Goal: Communication & Community: Answer question/provide support

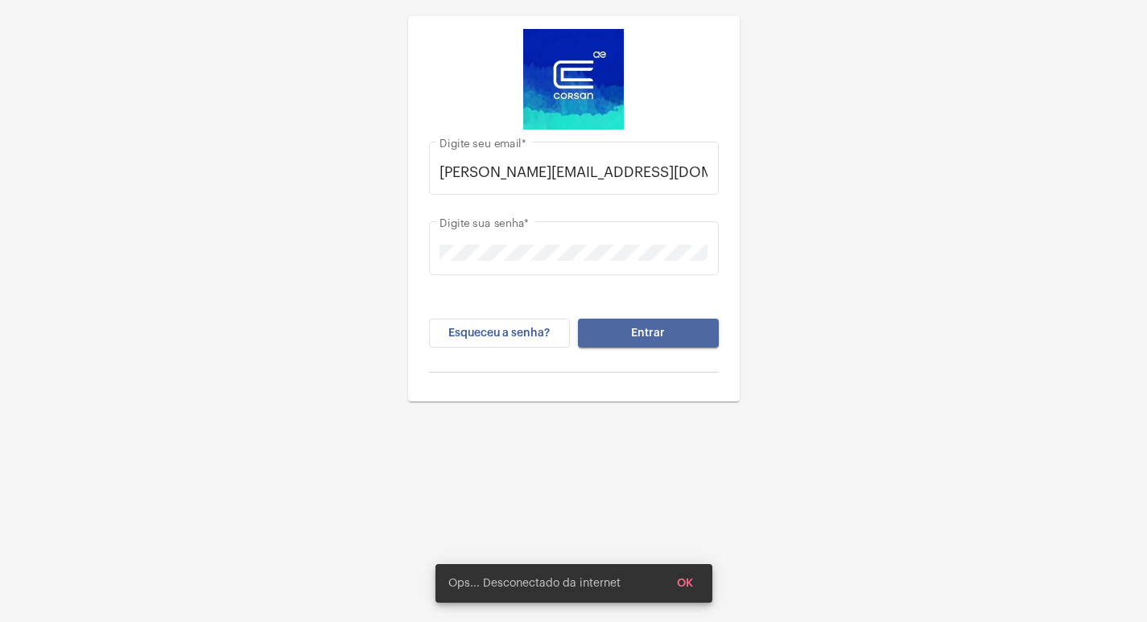
click at [707, 332] on button "Entrar" at bounding box center [648, 333] width 141 height 29
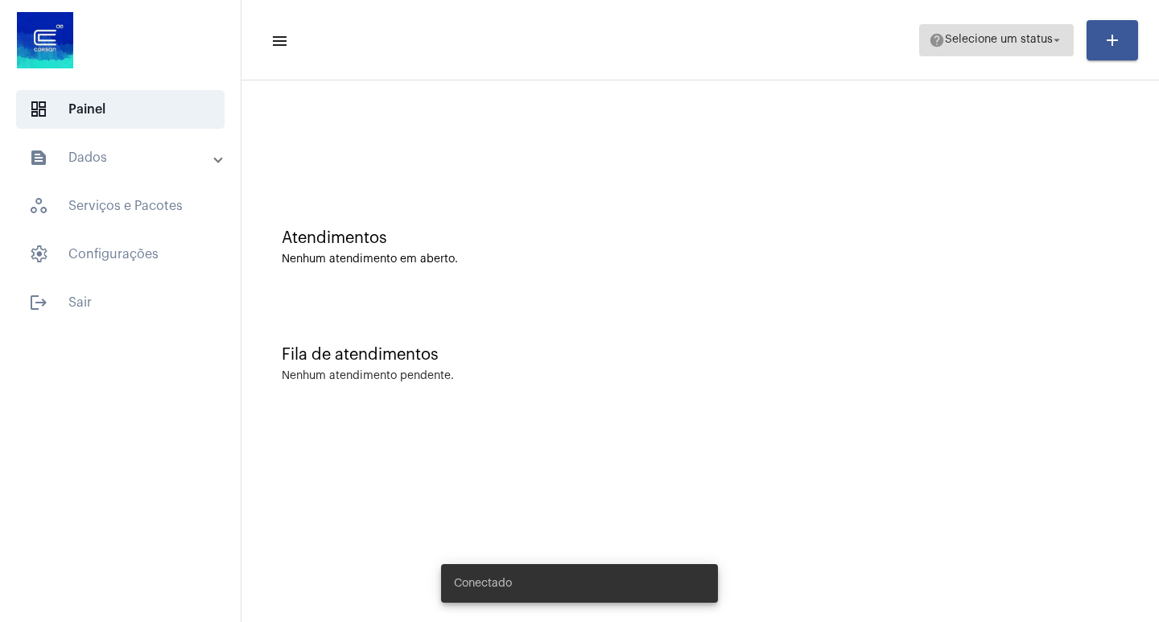
click at [945, 41] on span "Selecione um status" at bounding box center [999, 40] width 108 height 11
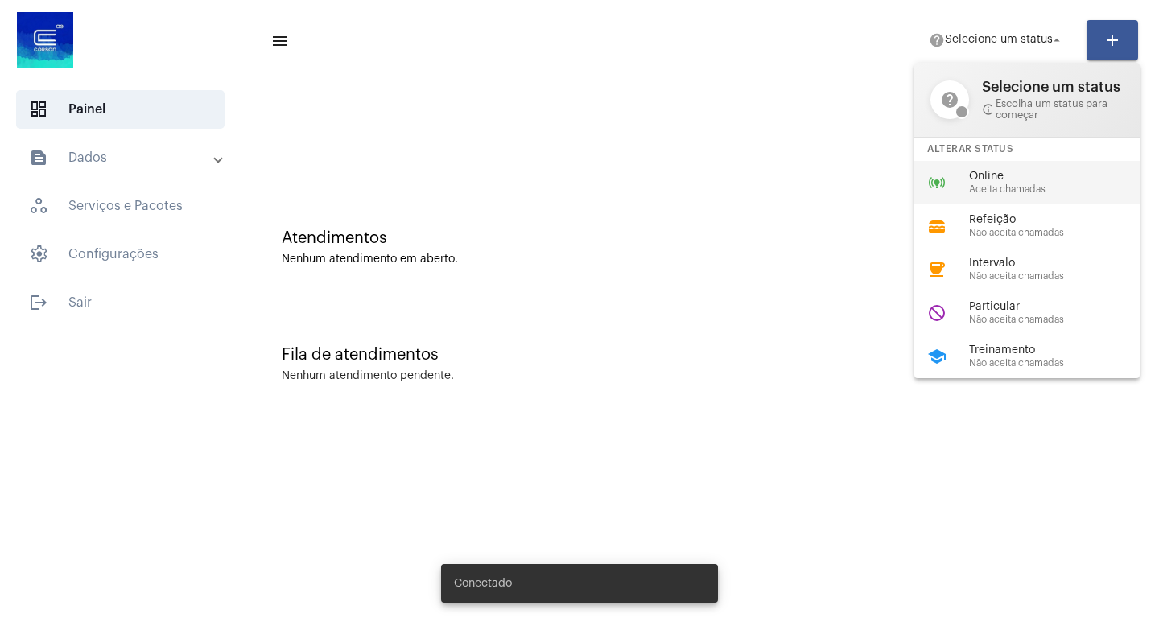
click at [981, 190] on span "Aceita chamadas" at bounding box center [1060, 189] width 183 height 10
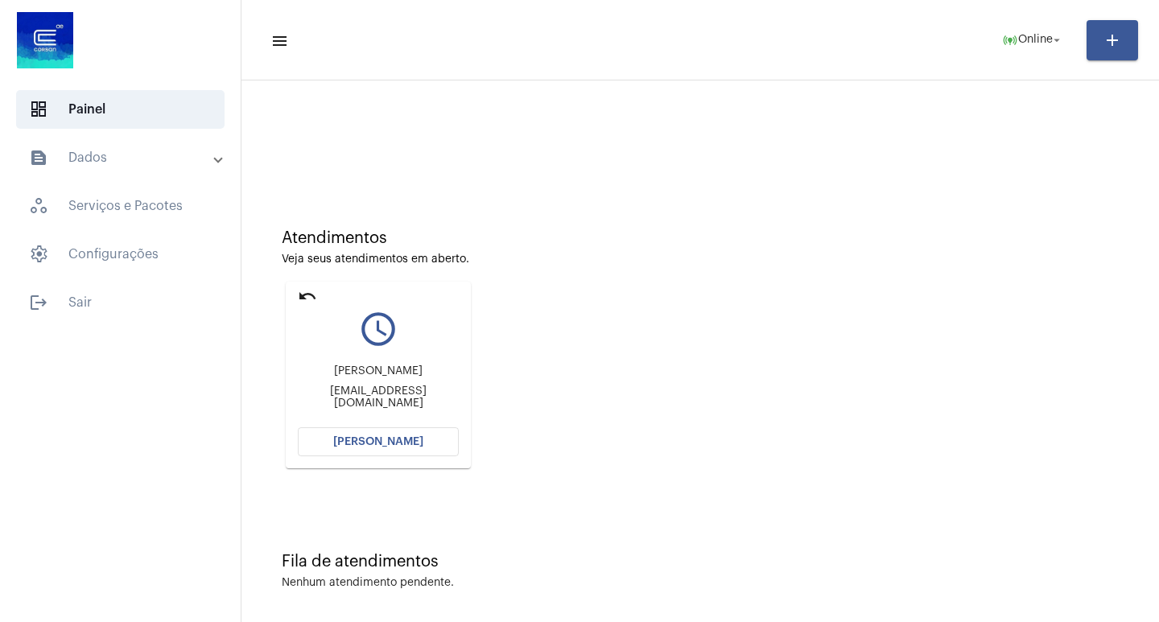
click at [426, 443] on button "[PERSON_NAME]" at bounding box center [378, 441] width 161 height 29
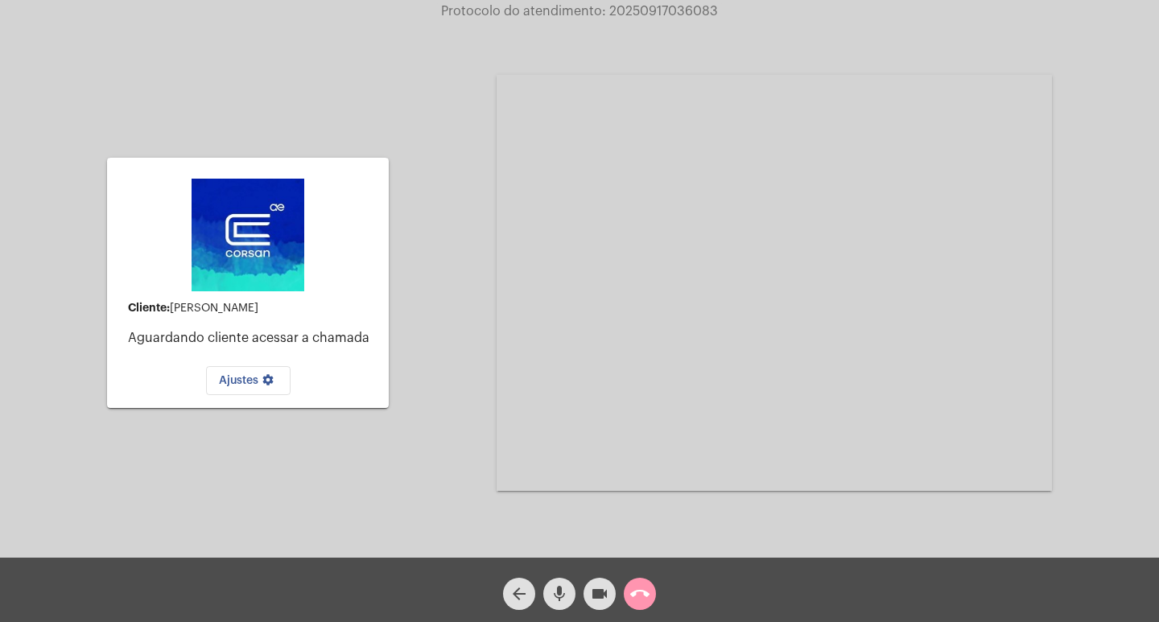
click at [646, 589] on mat-icon "call_end" at bounding box center [639, 593] width 19 height 19
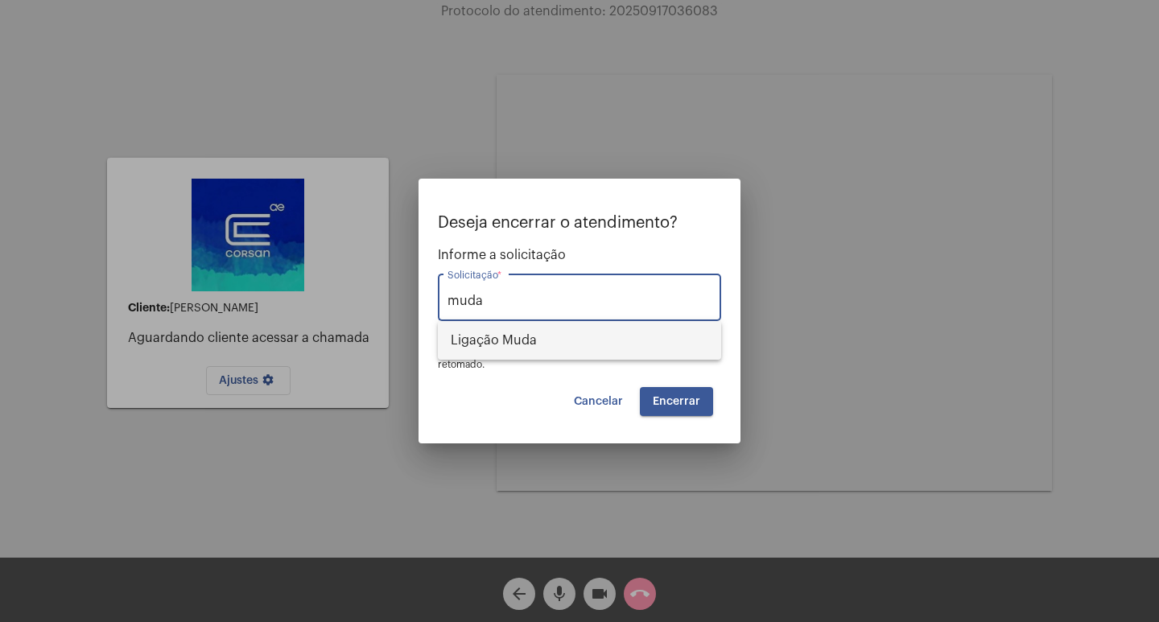
click at [496, 355] on span "Ligação Muda" at bounding box center [580, 340] width 258 height 39
type input "Ligação Muda"
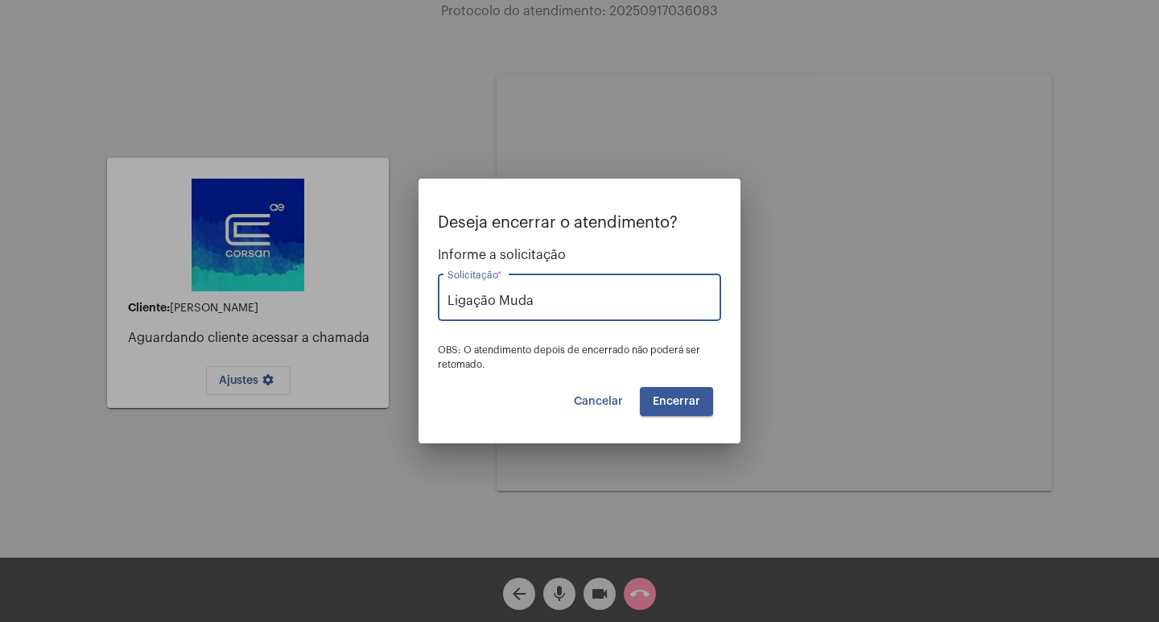
click at [703, 395] on button "Encerrar" at bounding box center [676, 401] width 73 height 29
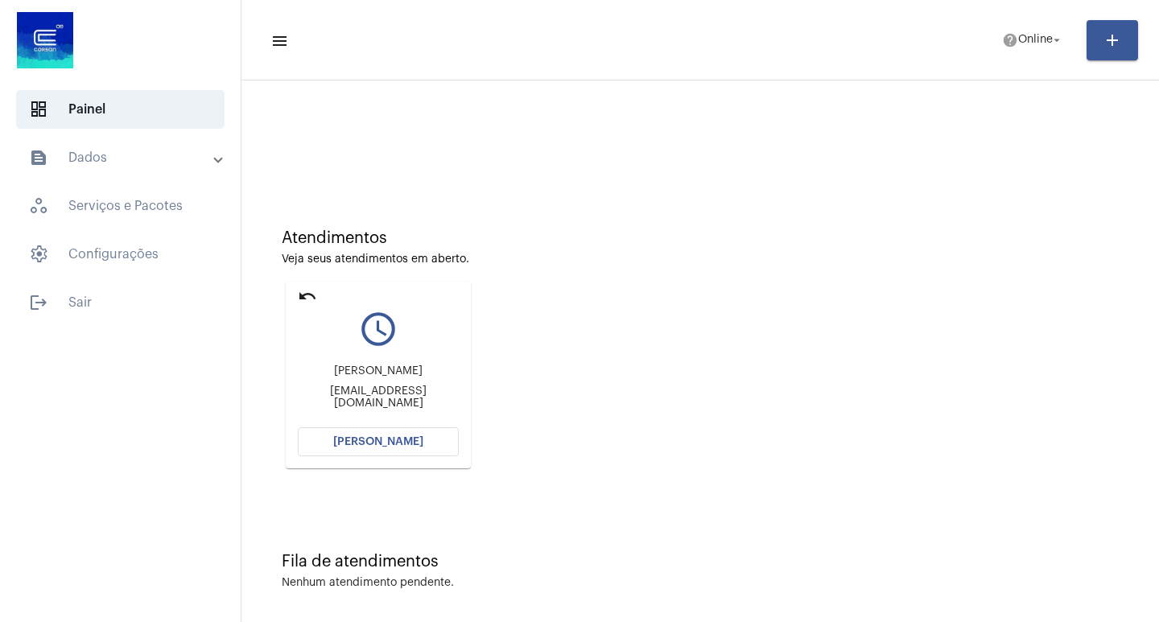
click at [418, 446] on span "[PERSON_NAME]" at bounding box center [378, 441] width 90 height 11
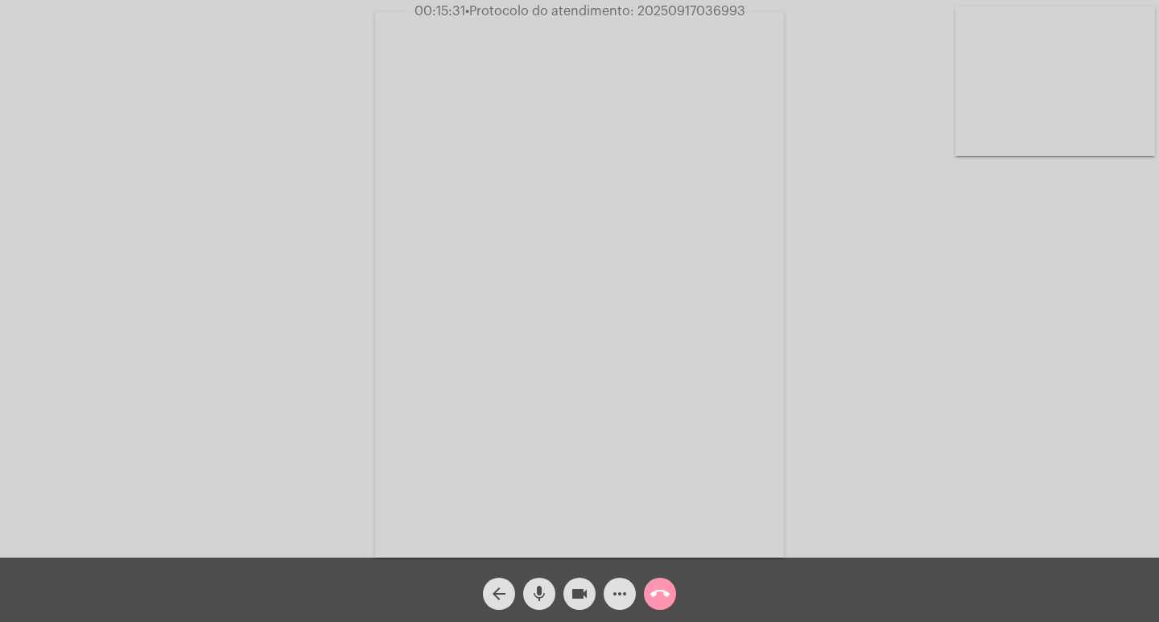
click at [625, 600] on mat-icon "more_horiz" at bounding box center [619, 593] width 19 height 19
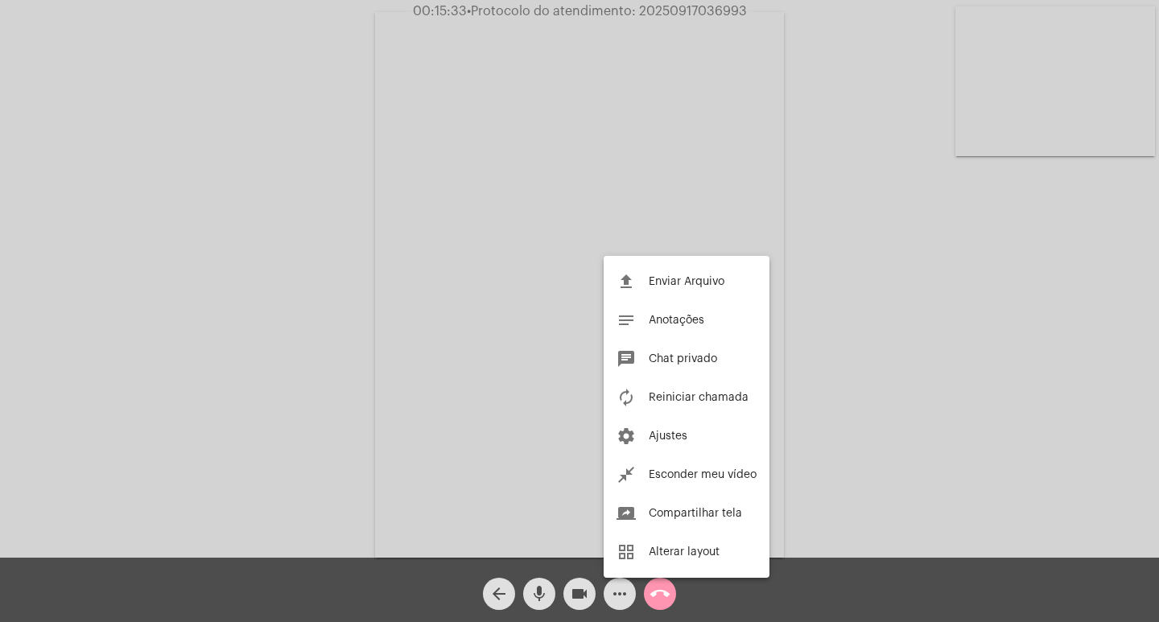
click at [102, 289] on div at bounding box center [579, 311] width 1159 height 622
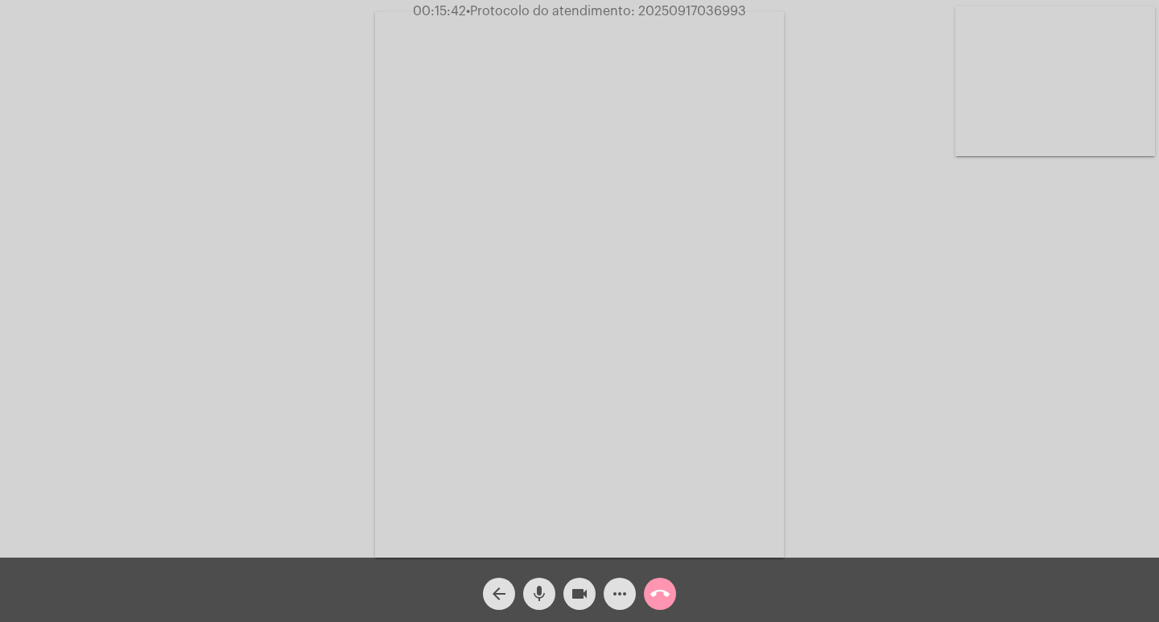
click at [592, 594] on button "videocam" at bounding box center [579, 594] width 32 height 32
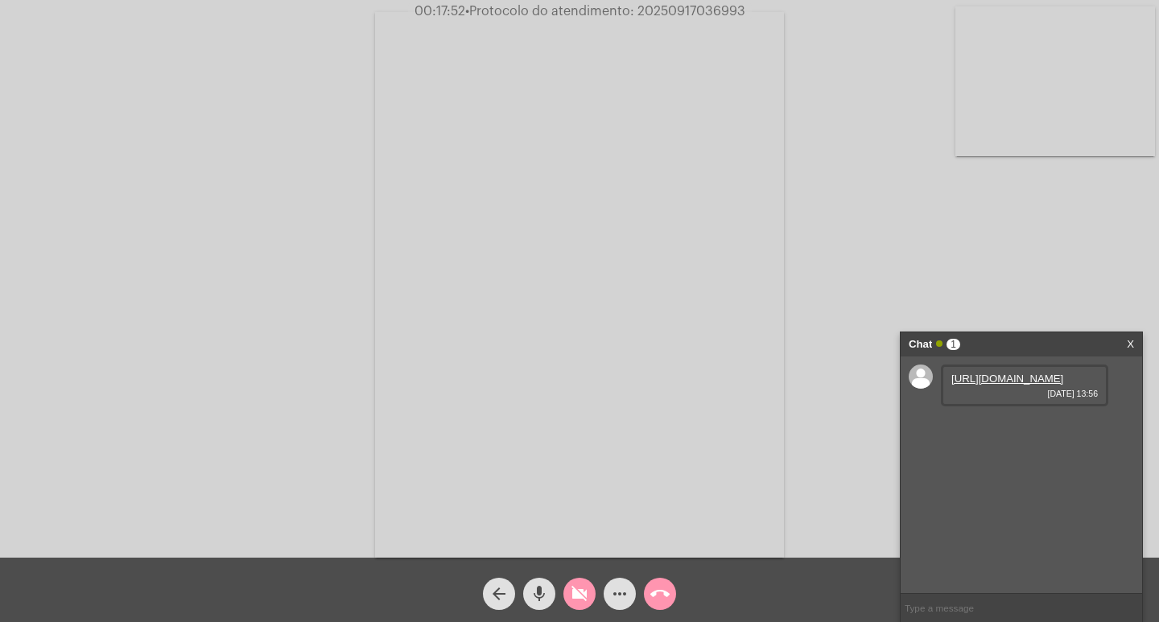
click at [1018, 385] on link "[URL][DOMAIN_NAME]" at bounding box center [1007, 379] width 112 height 12
click at [585, 598] on mat-icon "videocam_off" at bounding box center [579, 593] width 19 height 19
click at [575, 593] on mat-icon "videocam" at bounding box center [579, 593] width 19 height 19
click at [988, 431] on link "[URL][DOMAIN_NAME]" at bounding box center [1007, 425] width 112 height 12
click at [1127, 399] on div "[URL][DOMAIN_NAME] [DATE] 13:56 [URL][DOMAIN_NAME] [DATE] 14:08" at bounding box center [1021, 475] width 241 height 237
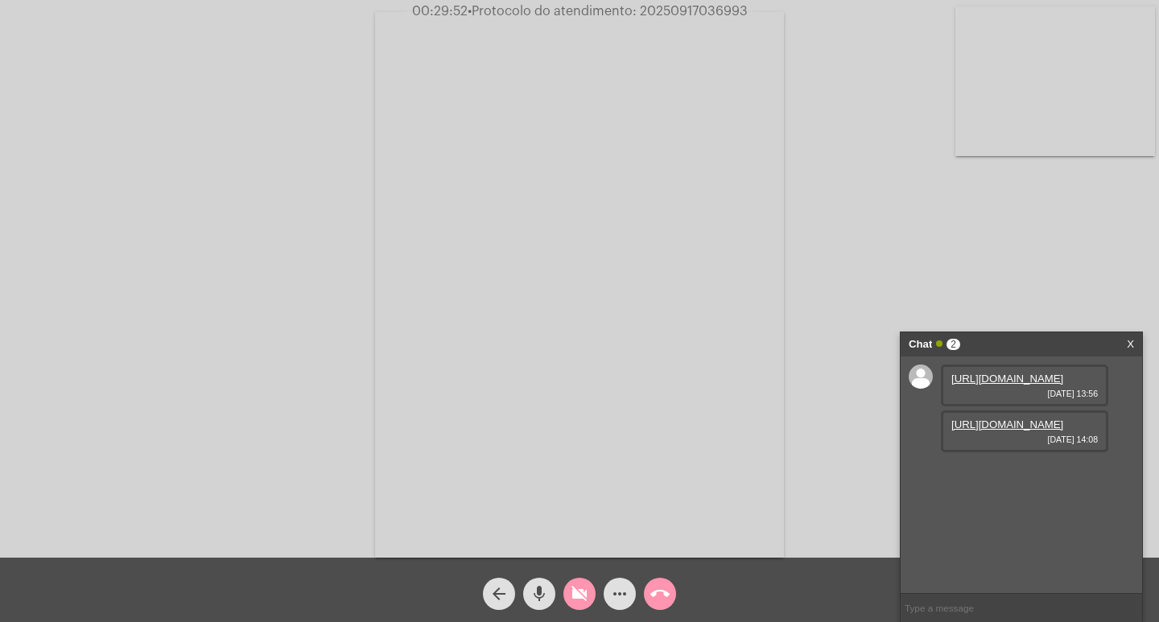
click at [1040, 385] on link "[URL][DOMAIN_NAME]" at bounding box center [1007, 379] width 112 height 12
click at [1087, 260] on div "Acessando Câmera e Microfone..." at bounding box center [580, 283] width 1156 height 558
click at [589, 583] on button "videocam_off" at bounding box center [579, 594] width 32 height 32
click at [678, 16] on span "• Protocolo do atendimento: 20250917036993" at bounding box center [608, 11] width 280 height 13
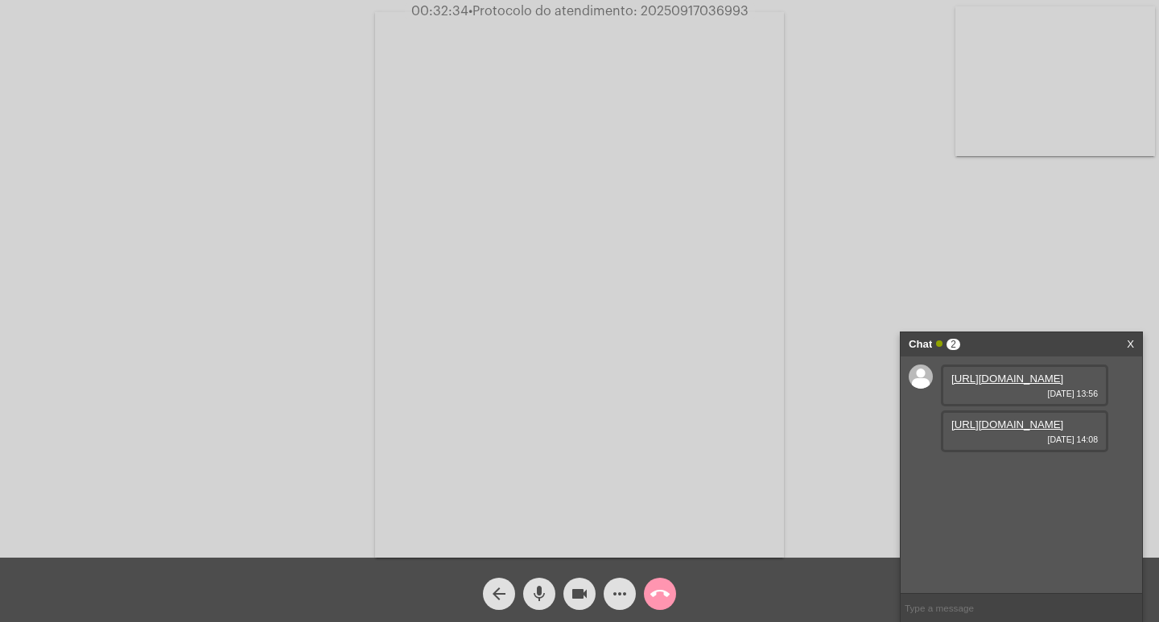
copy span "20250917036993"
click at [584, 588] on mat-icon "videocam" at bounding box center [579, 593] width 19 height 19
click at [583, 579] on span "videocam_off" at bounding box center [579, 594] width 19 height 32
copy span "20250917036993"
click at [667, 601] on mat-icon "call_end" at bounding box center [659, 593] width 19 height 19
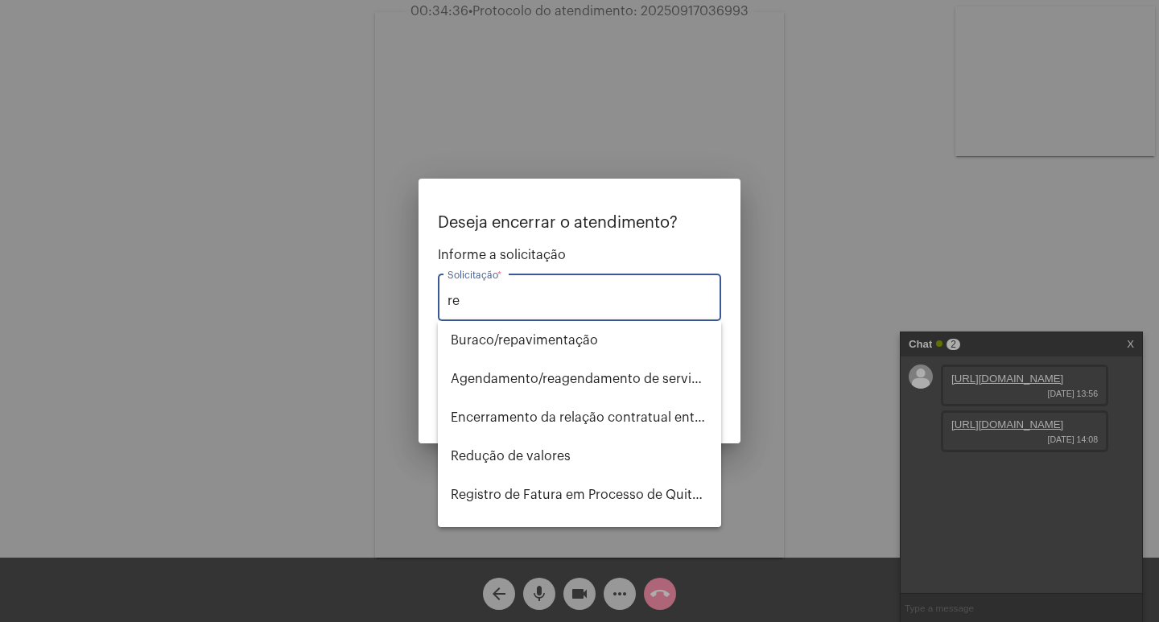
type input "r"
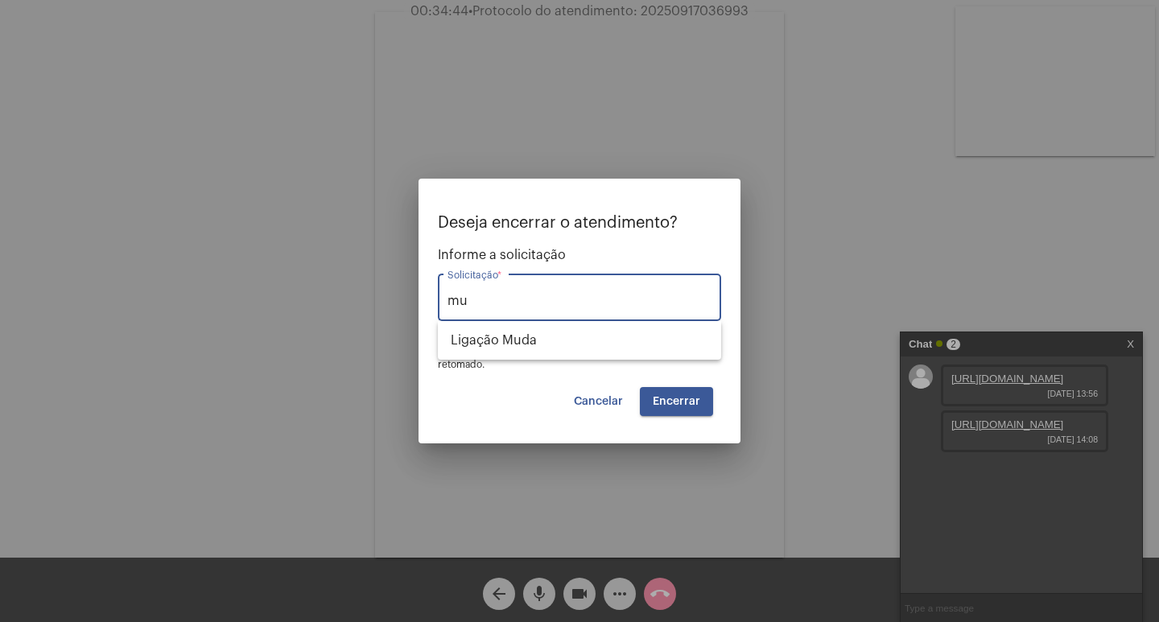
type input "m"
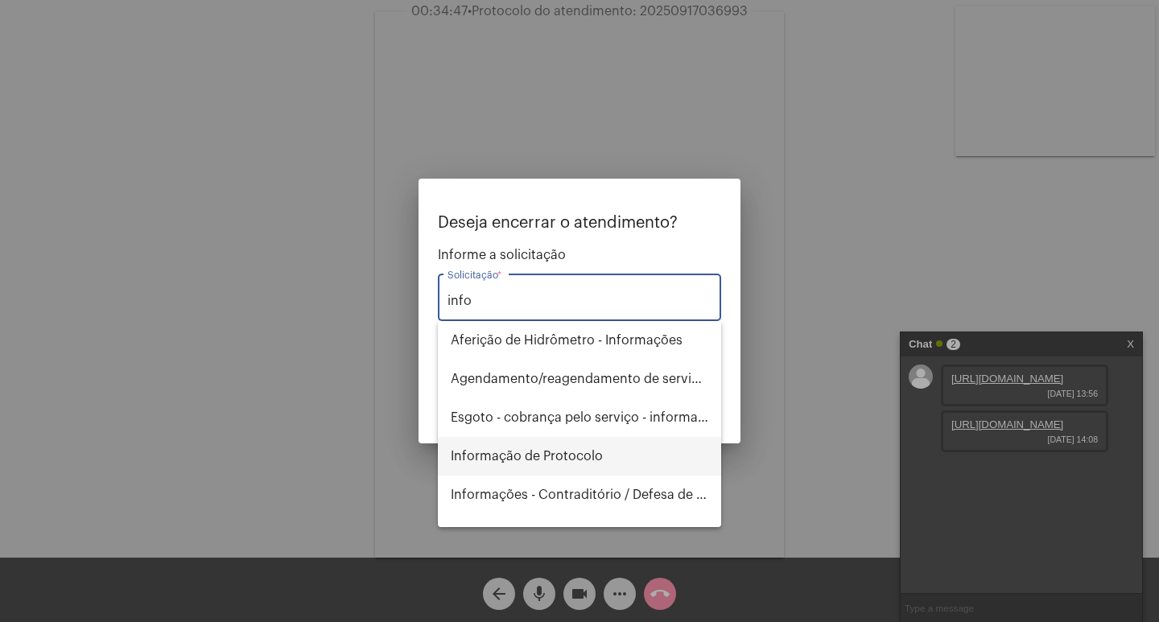
click at [505, 446] on span "Informação de Protocolo" at bounding box center [580, 456] width 258 height 39
type input "Informação de Protocolo"
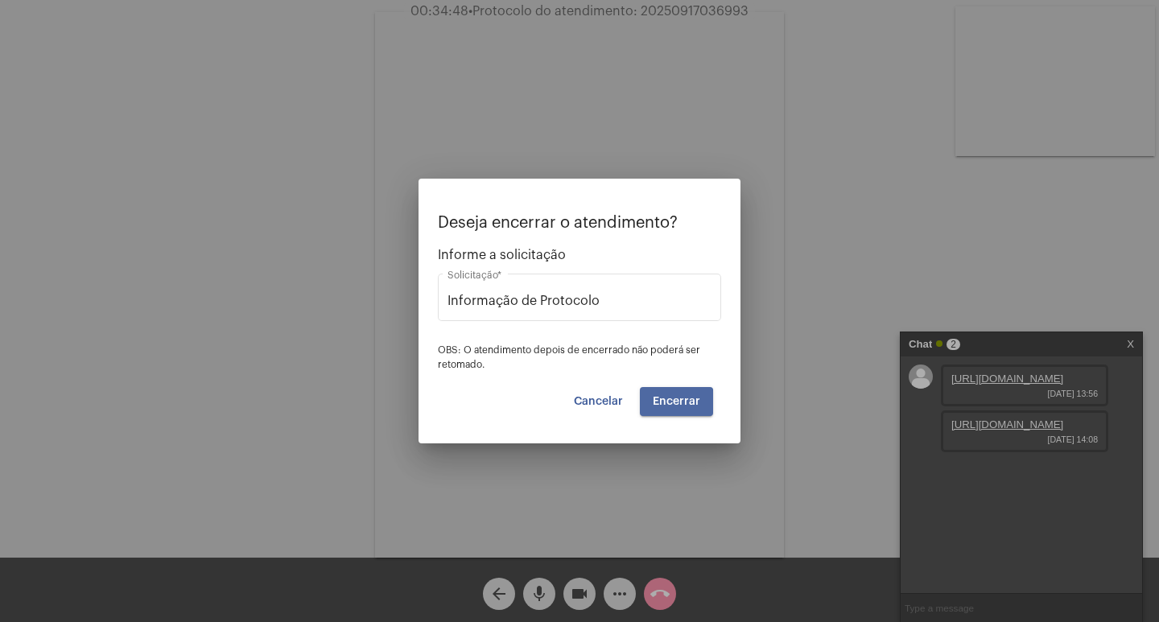
click at [654, 407] on button "Encerrar" at bounding box center [676, 401] width 73 height 29
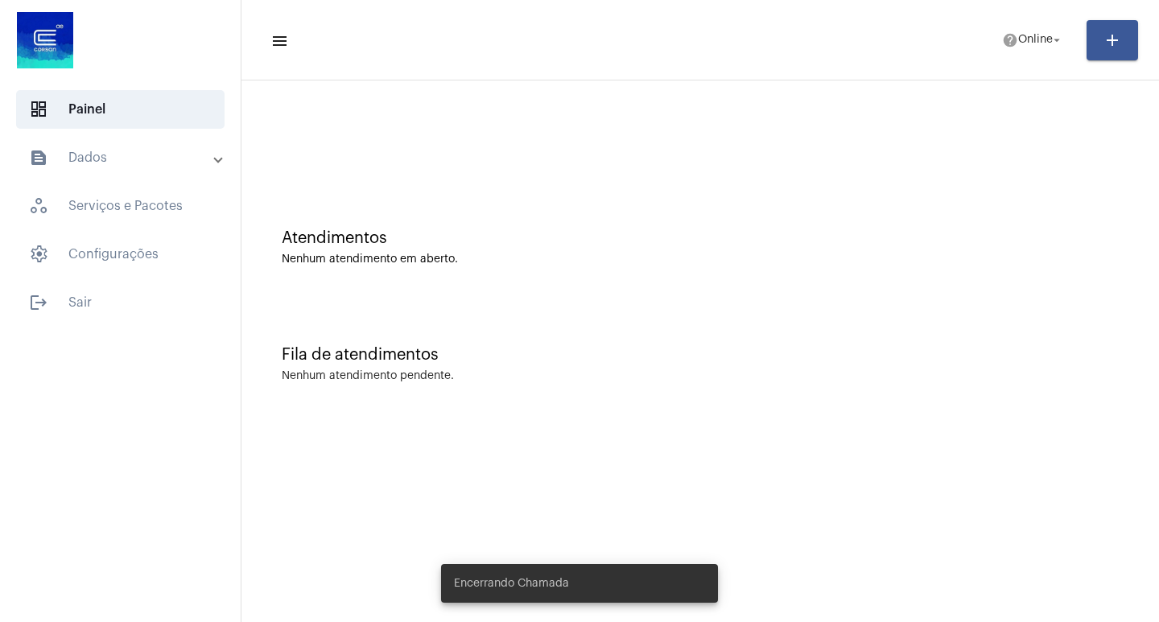
drag, startPoint x: 984, startPoint y: 45, endPoint x: 993, endPoint y: 41, distance: 9.7
click at [985, 45] on mat-toolbar-row "menu help Online arrow_drop_down add" at bounding box center [699, 40] width 917 height 52
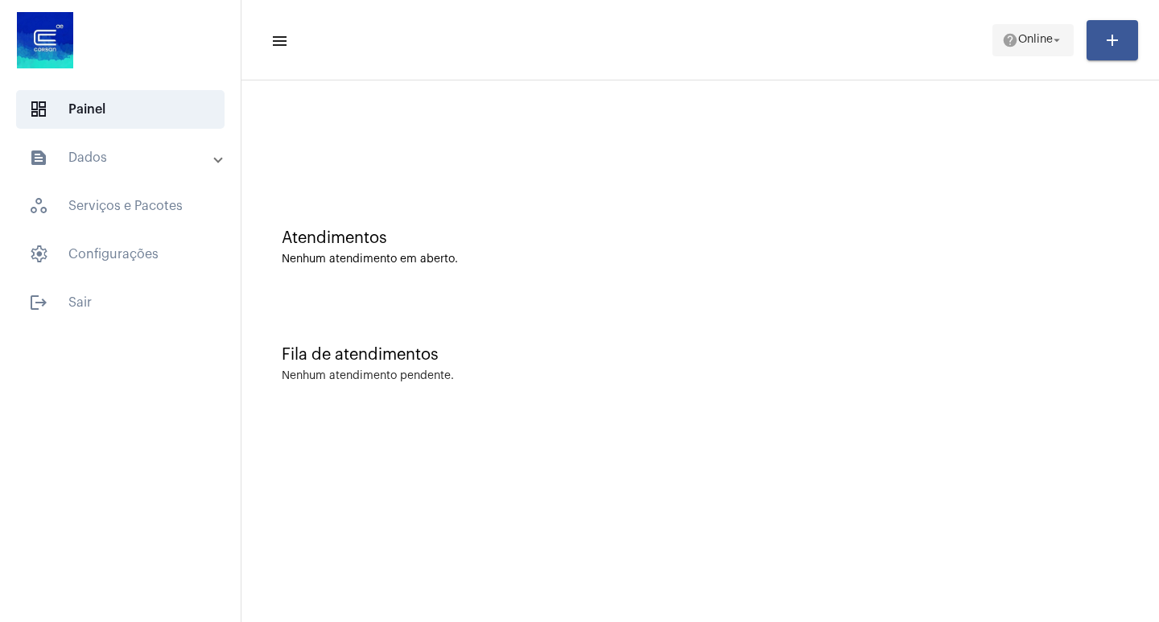
click at [1002, 39] on mat-icon "help" at bounding box center [1010, 40] width 16 height 16
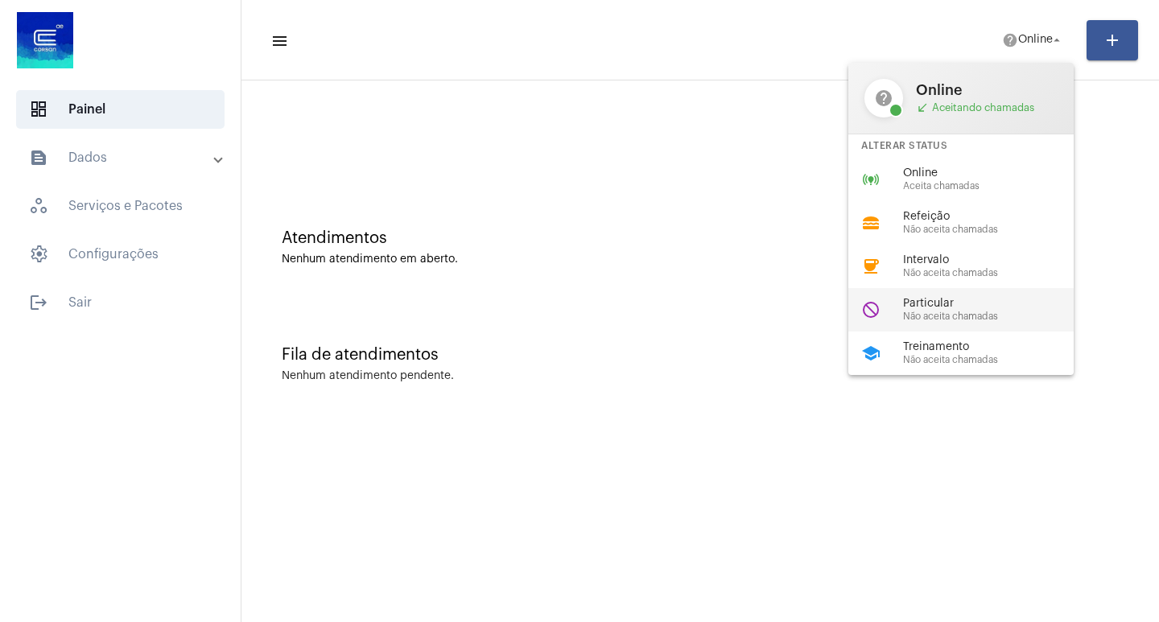
click at [958, 304] on span "Particular" at bounding box center [994, 304] width 183 height 12
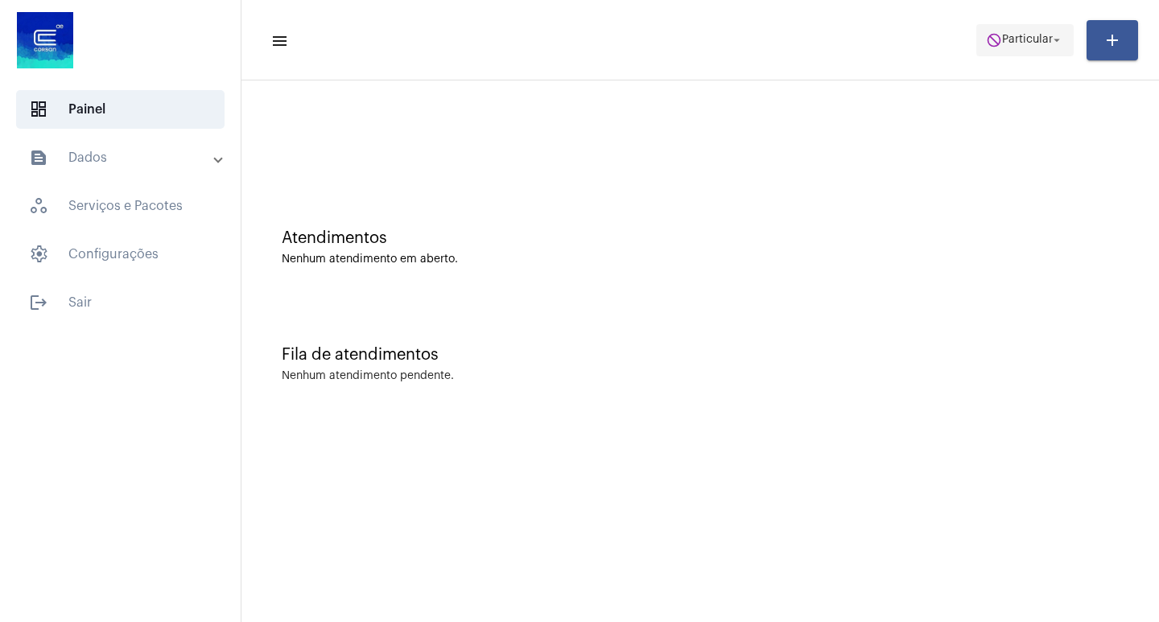
click at [1008, 39] on span "Particular" at bounding box center [1027, 40] width 51 height 11
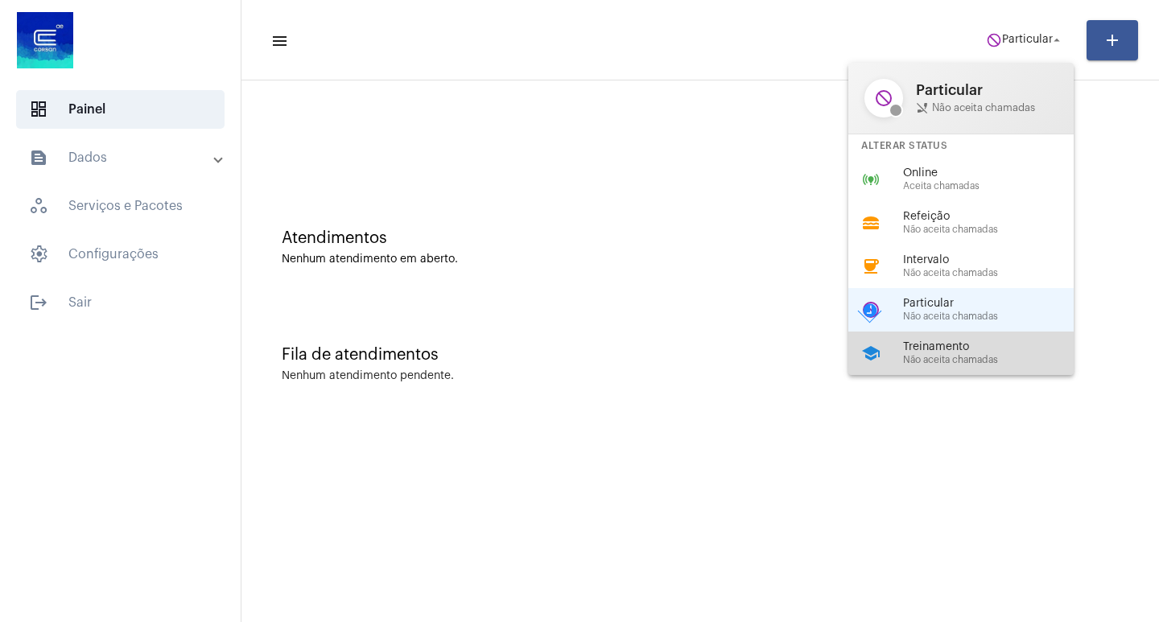
click at [946, 365] on div "school Treinamento Não aceita chamadas" at bounding box center [973, 353] width 251 height 43
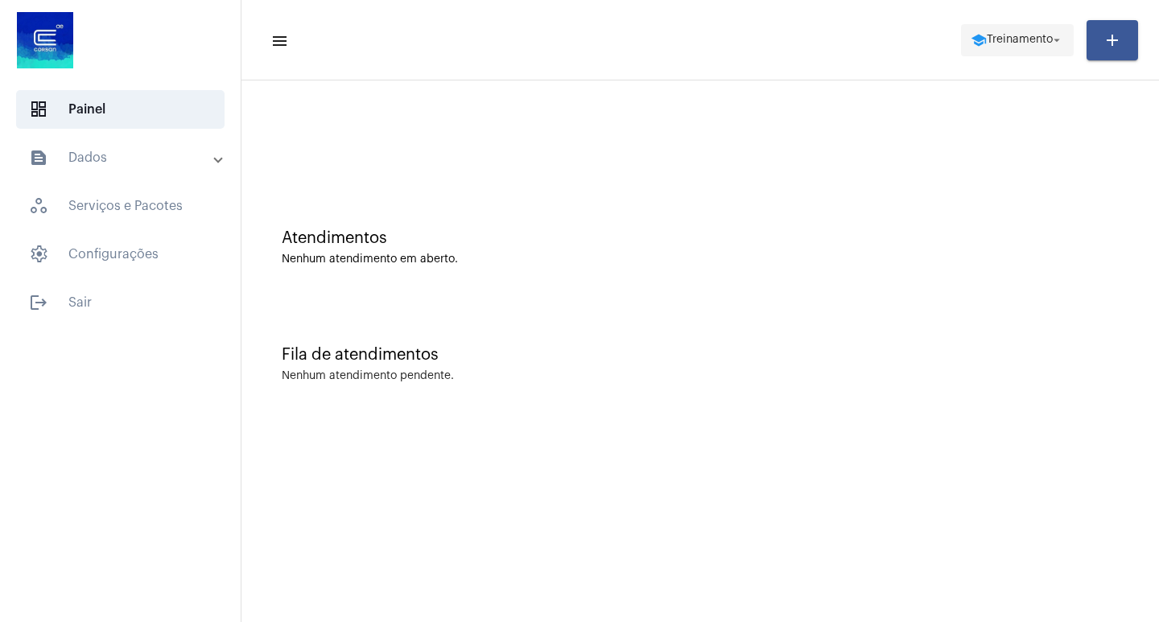
click at [1033, 47] on span "school Treinamento arrow_drop_down" at bounding box center [1017, 39] width 93 height 29
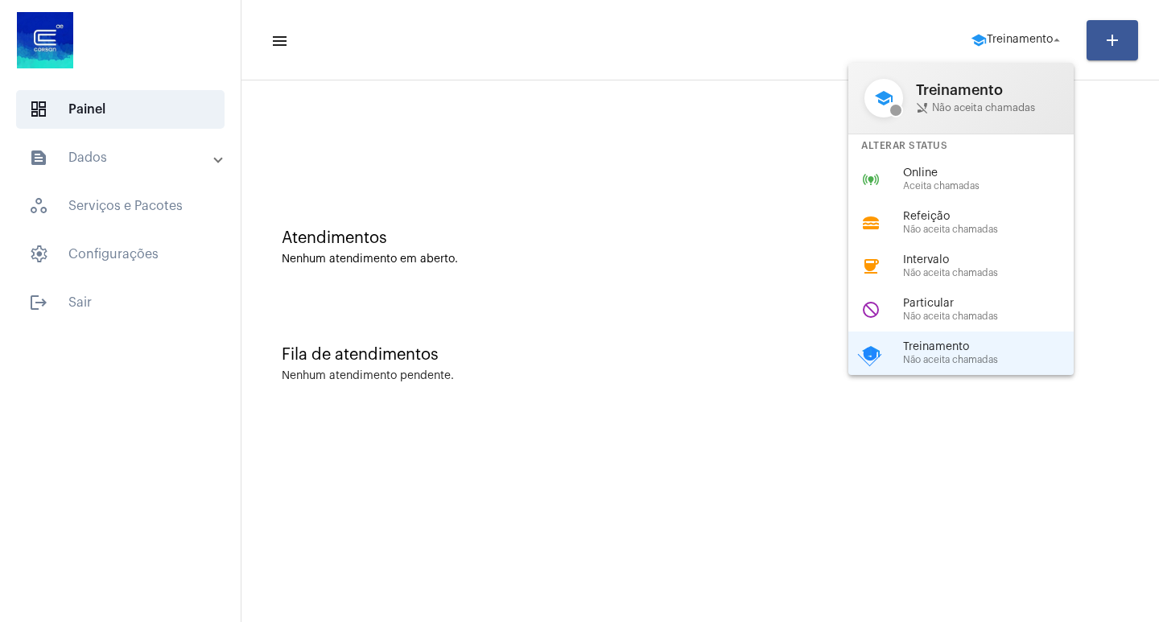
click at [955, 156] on div "Alterar Status" at bounding box center [960, 145] width 225 height 23
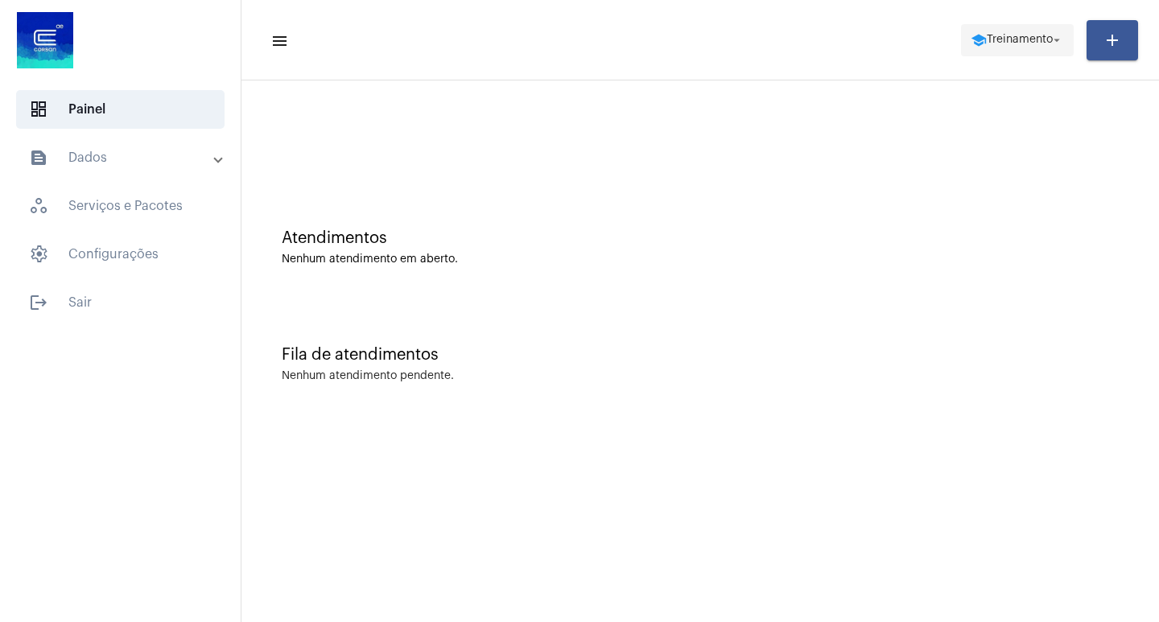
click at [972, 46] on mat-icon "school" at bounding box center [979, 40] width 16 height 16
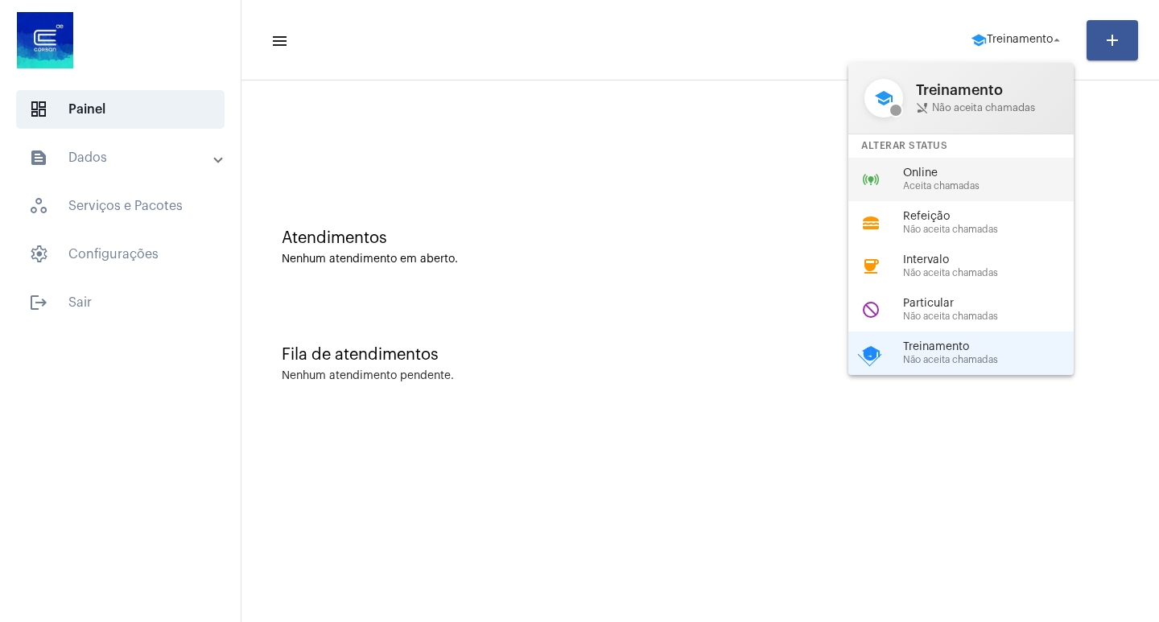
click at [930, 183] on span "Aceita chamadas" at bounding box center [994, 186] width 183 height 10
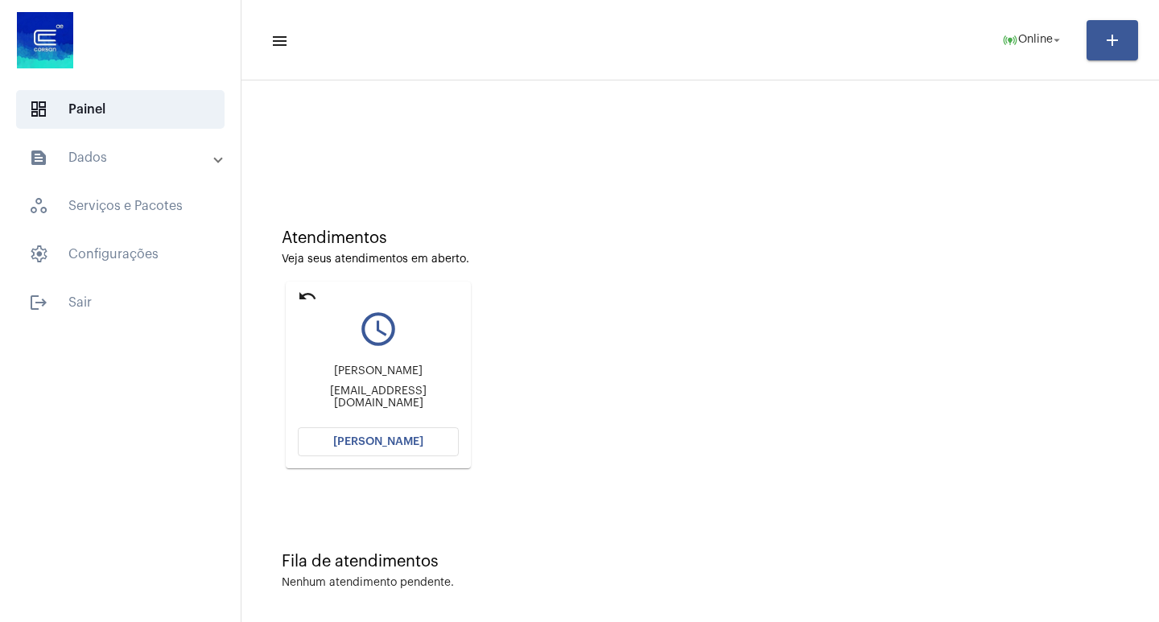
click at [344, 447] on button "[PERSON_NAME]" at bounding box center [378, 441] width 161 height 29
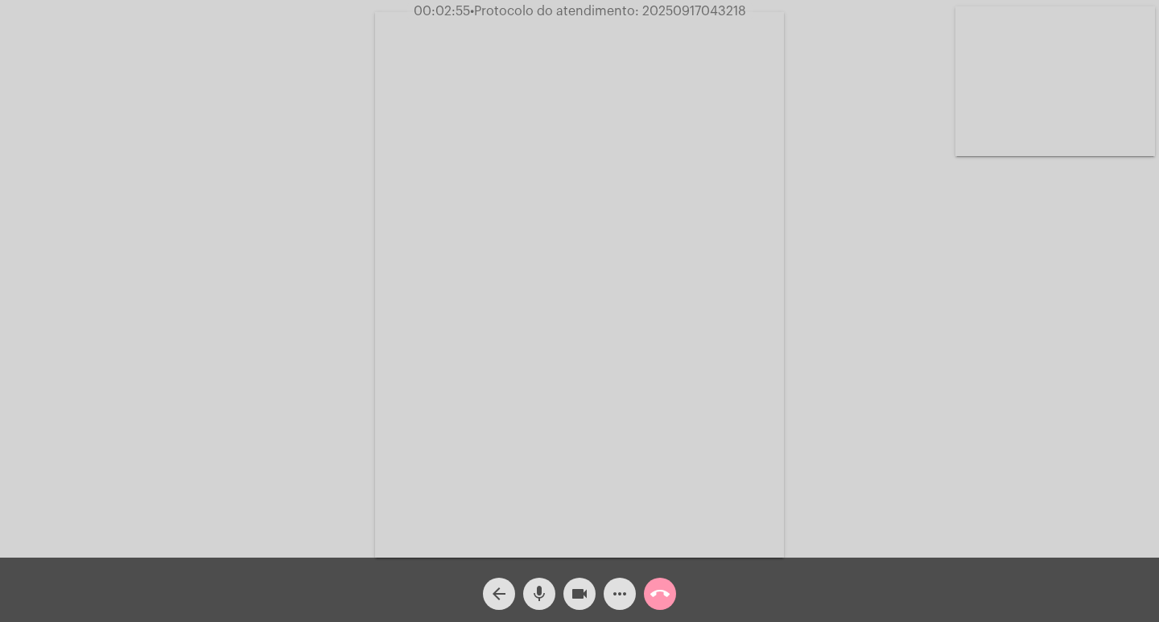
click at [588, 588] on mat-icon "videocam" at bounding box center [579, 593] width 19 height 19
click at [582, 588] on mat-icon "videocam_off" at bounding box center [579, 593] width 19 height 19
click at [609, 581] on button "more_horiz" at bounding box center [620, 594] width 32 height 32
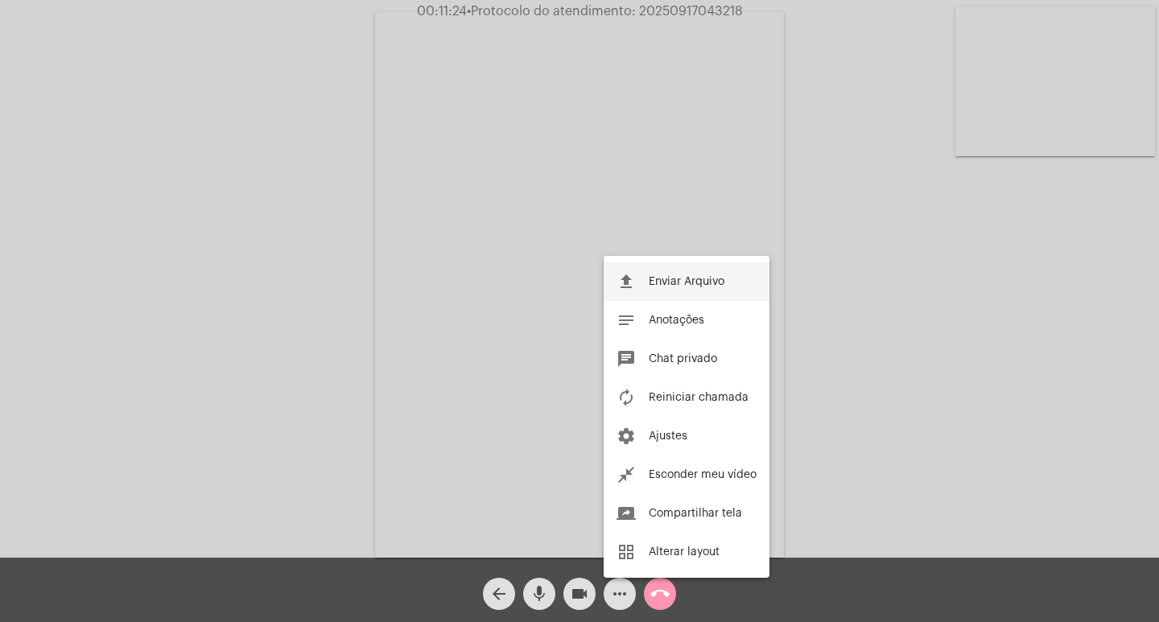
click at [637, 287] on button "file_upload Enviar Arquivo" at bounding box center [687, 281] width 166 height 39
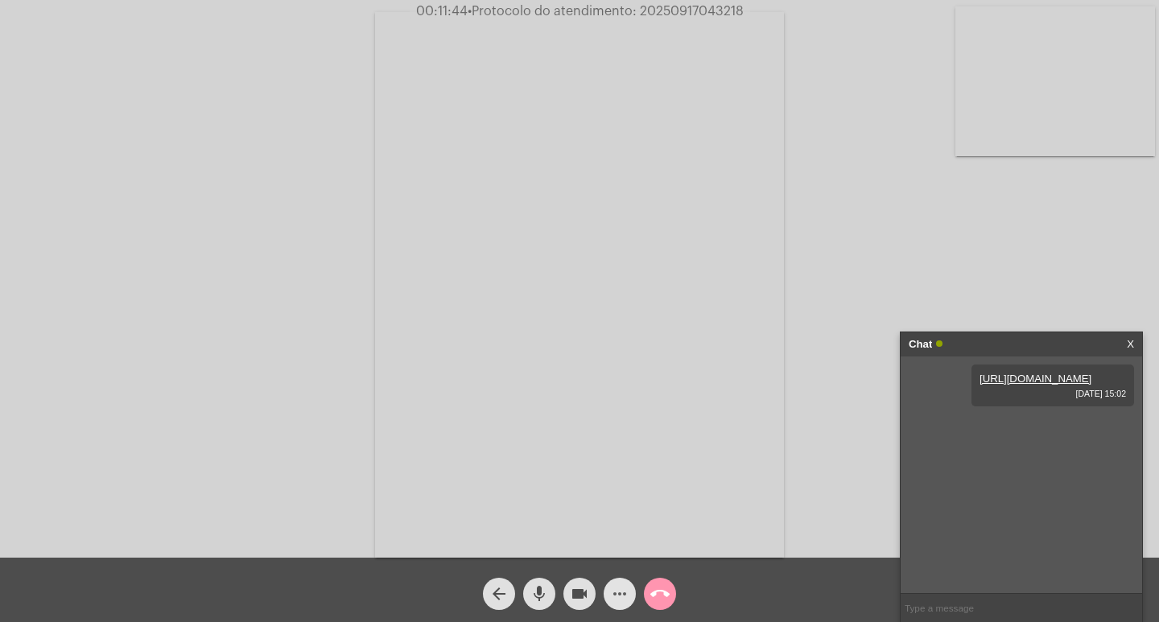
click at [619, 584] on mat-icon "more_horiz" at bounding box center [619, 593] width 19 height 19
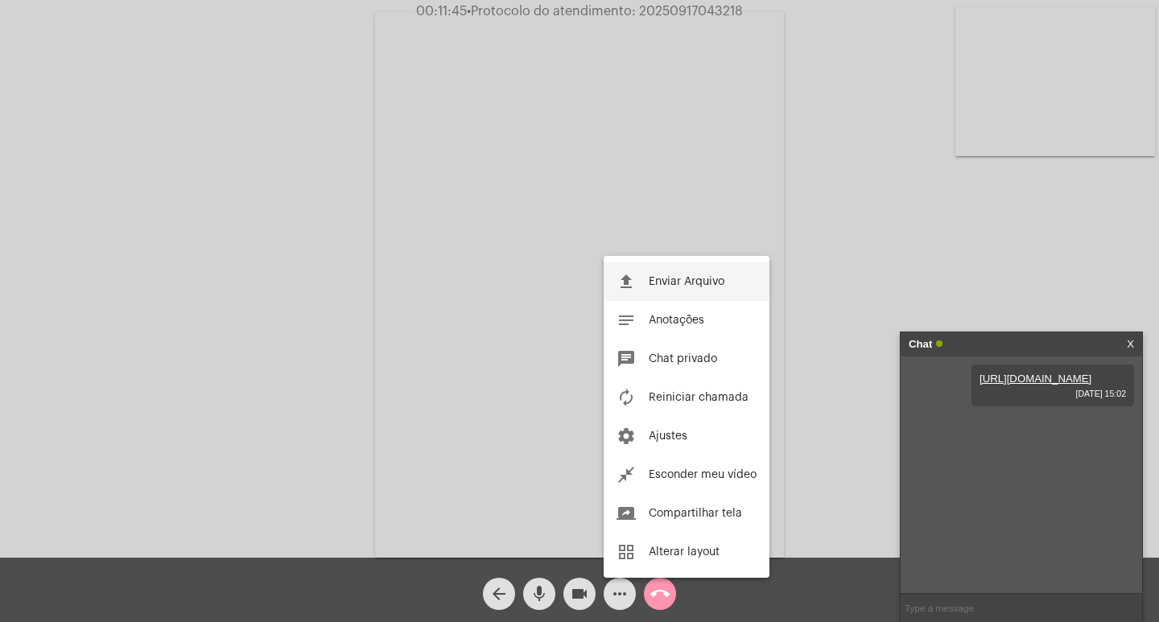
click at [653, 283] on span "Enviar Arquivo" at bounding box center [687, 281] width 76 height 11
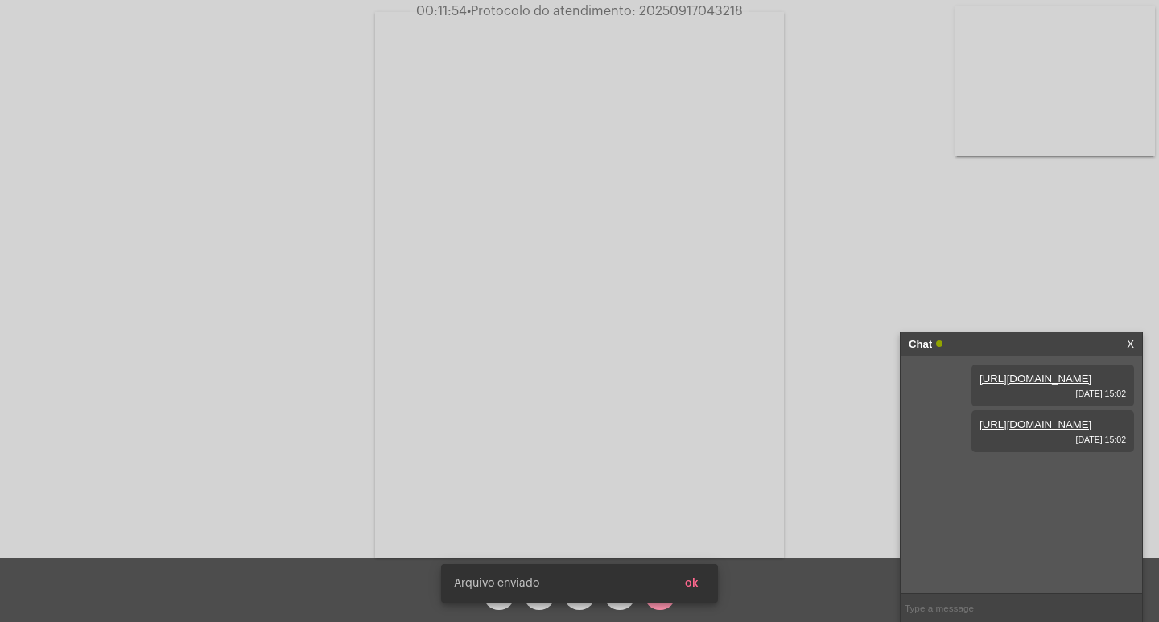
click at [705, 575] on button "ok" at bounding box center [691, 583] width 39 height 29
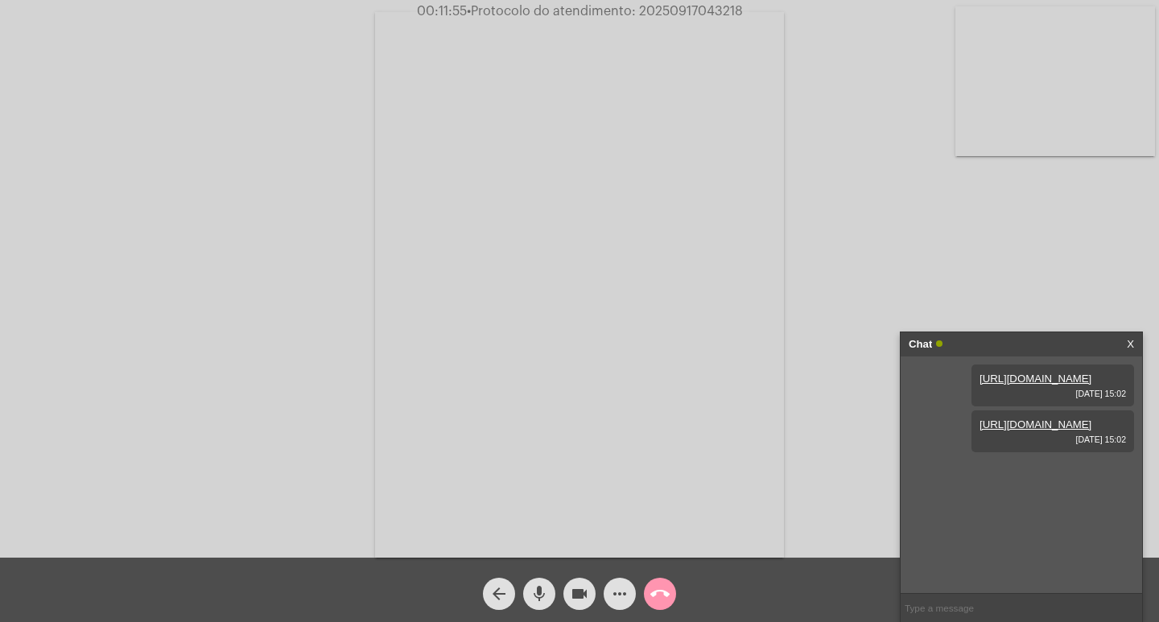
click at [631, 588] on button "more_horiz" at bounding box center [620, 594] width 32 height 32
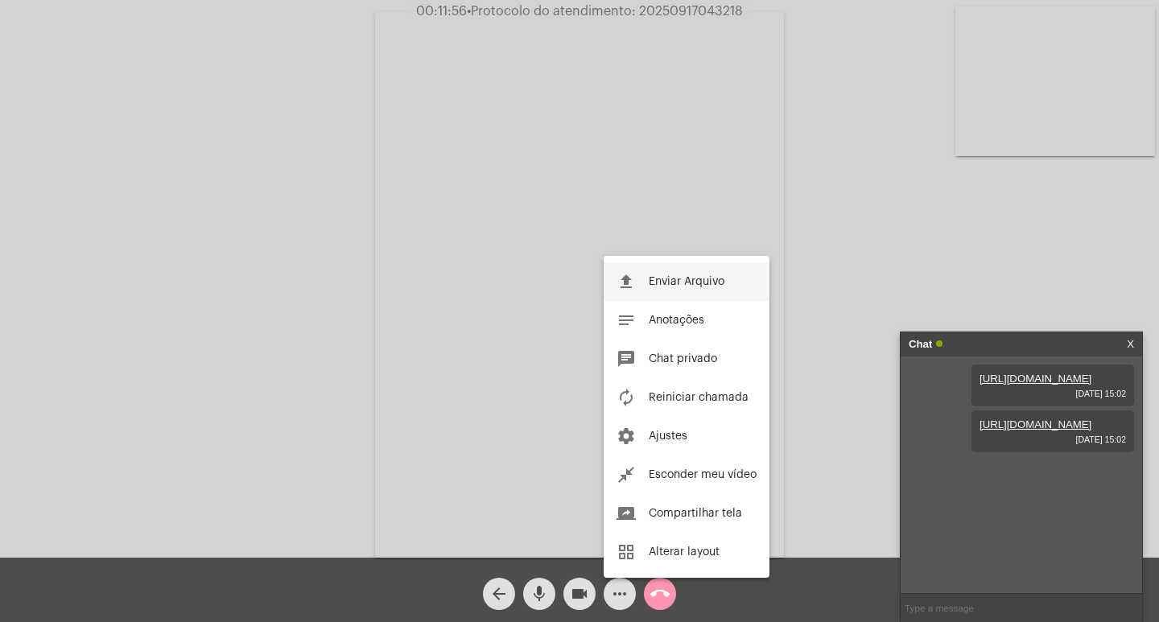
click at [642, 271] on button "file_upload Enviar Arquivo" at bounding box center [687, 281] width 166 height 39
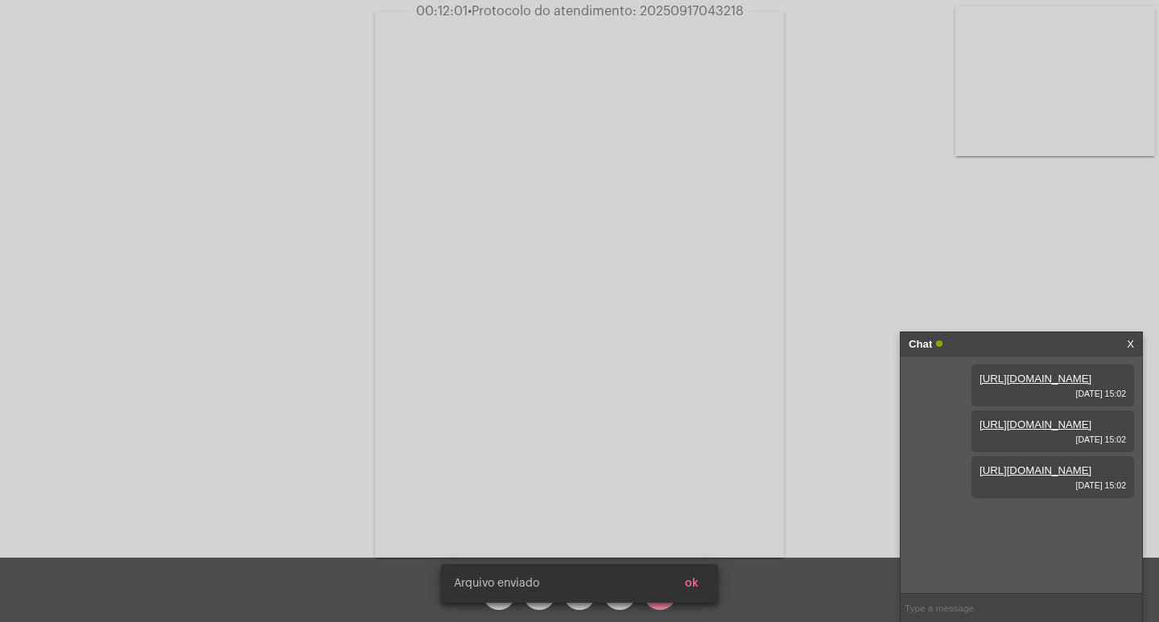
scroll to position [14, 0]
click at [613, 609] on div "[PERSON_NAME] enviado ok" at bounding box center [579, 583] width 315 height 77
click at [694, 588] on span "ok" at bounding box center [692, 583] width 14 height 11
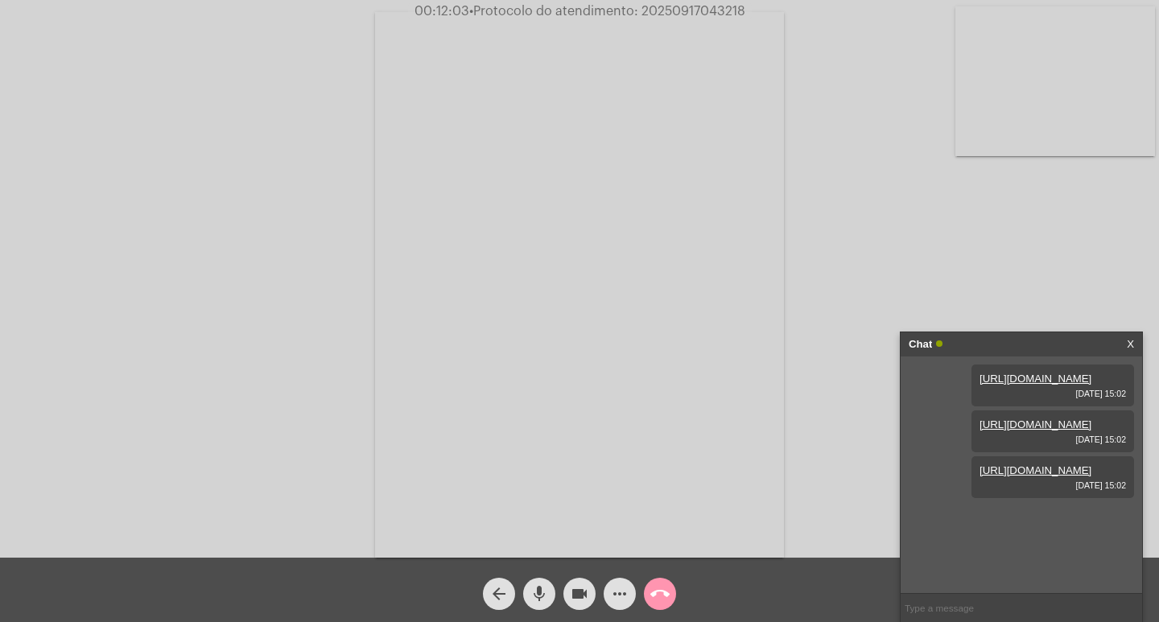
click at [618, 605] on span "more_horiz" at bounding box center [619, 594] width 19 height 32
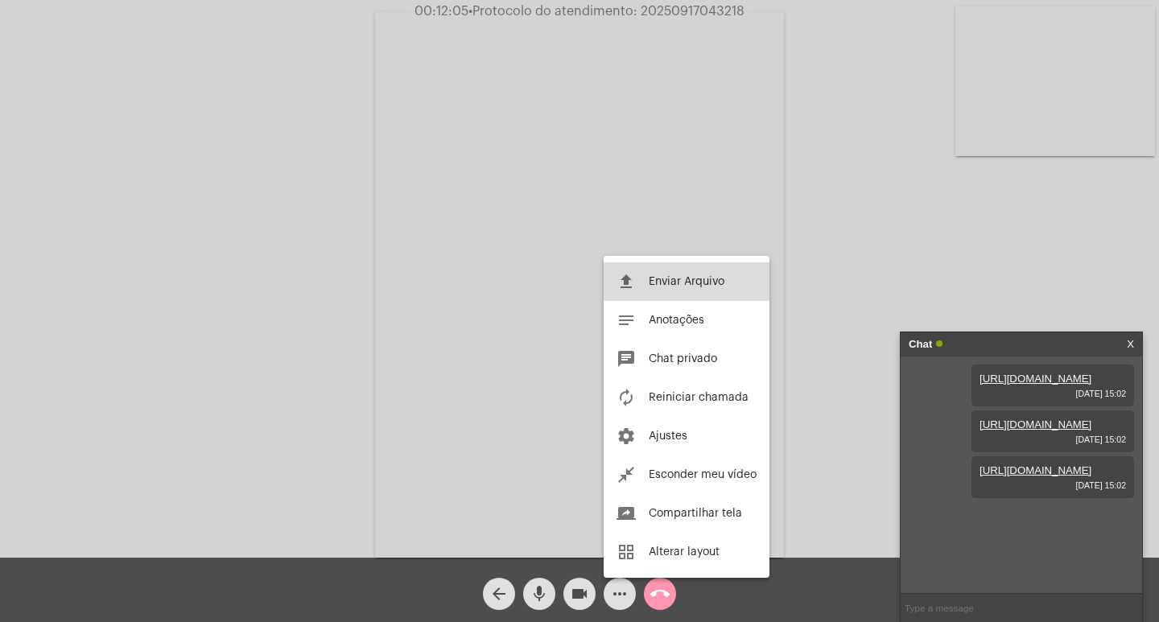
click at [656, 285] on span "Enviar Arquivo" at bounding box center [687, 281] width 76 height 11
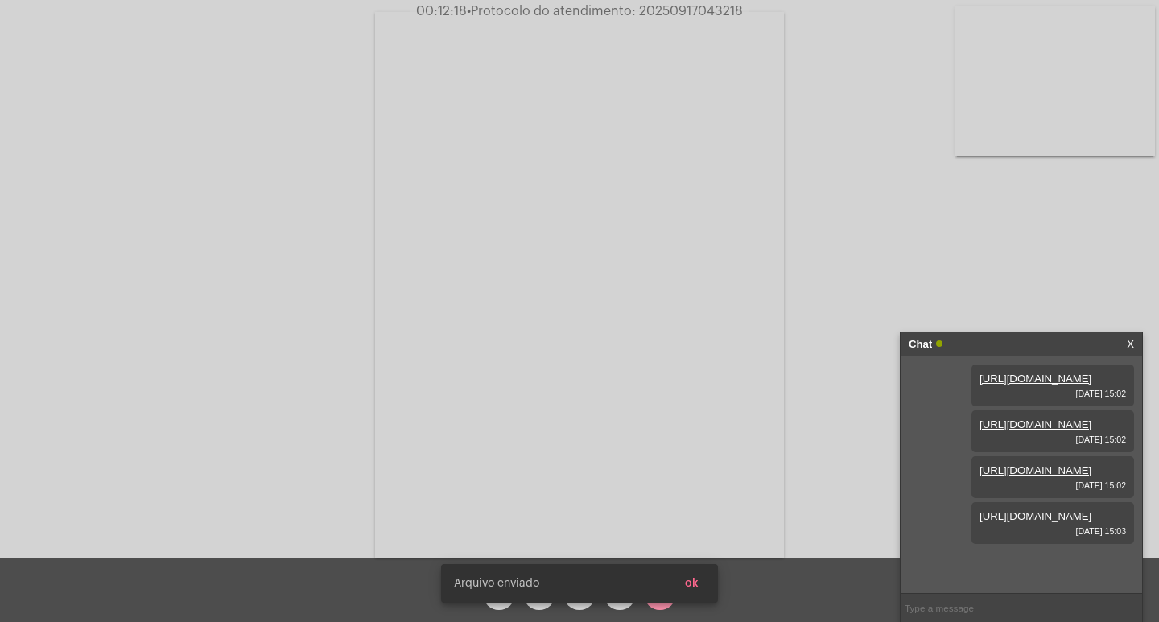
scroll to position [96, 0]
drag, startPoint x: 704, startPoint y: 586, endPoint x: 871, endPoint y: 544, distance: 171.8
click at [706, 586] on button "ok" at bounding box center [691, 583] width 39 height 29
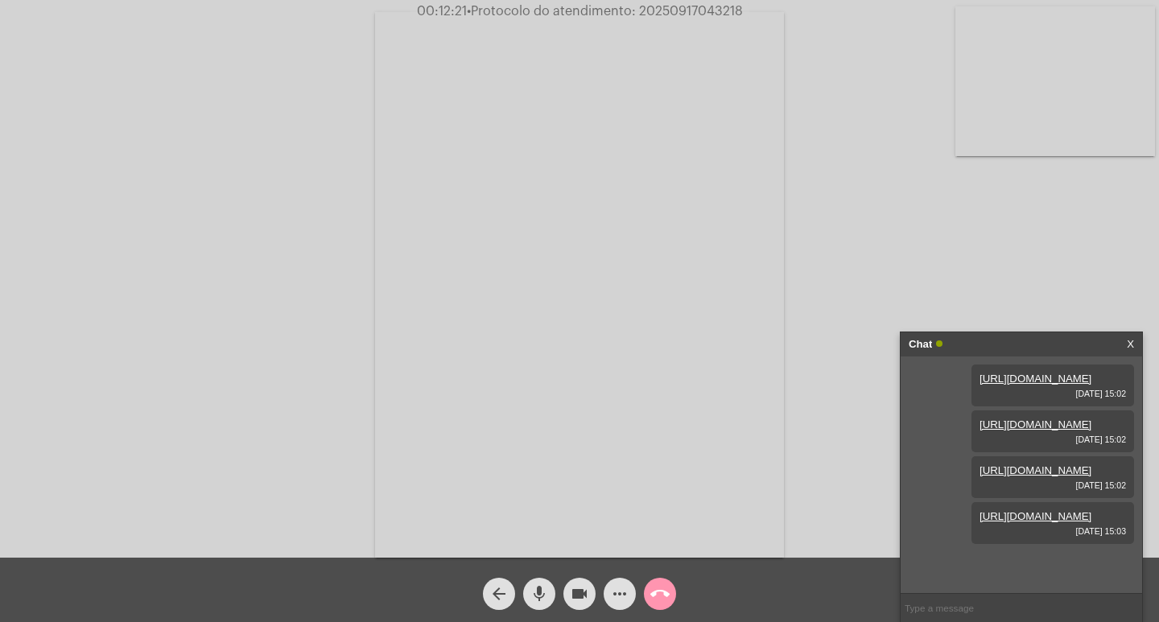
scroll to position [0, 0]
click at [614, 587] on mat-icon "more_horiz" at bounding box center [619, 593] width 19 height 19
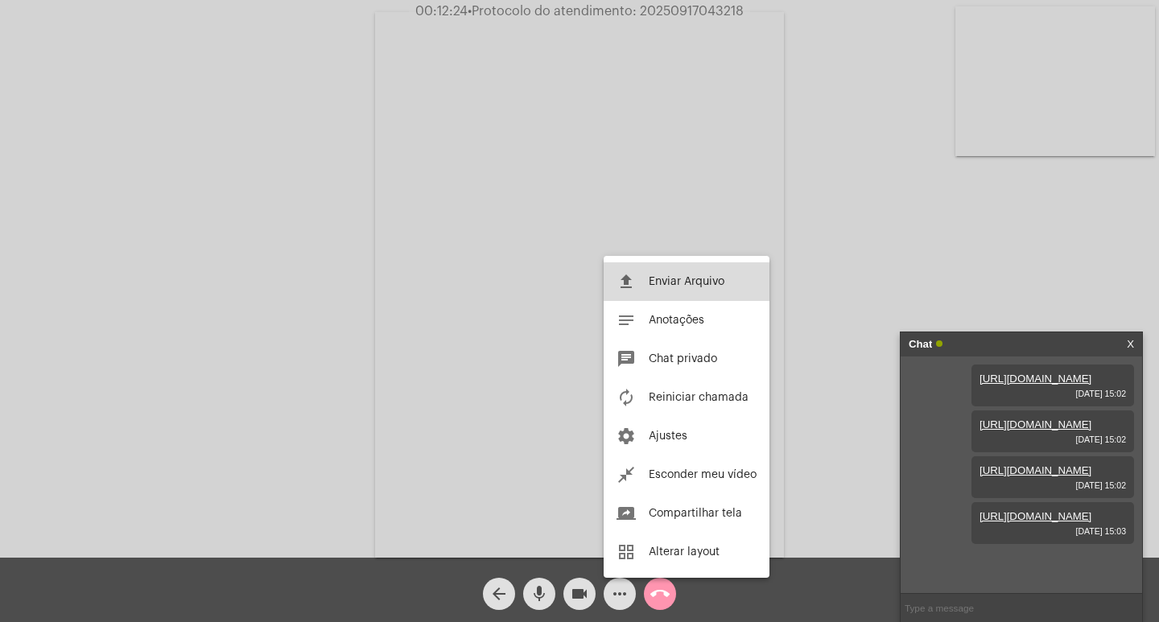
click at [649, 286] on span "Enviar Arquivo" at bounding box center [687, 281] width 76 height 11
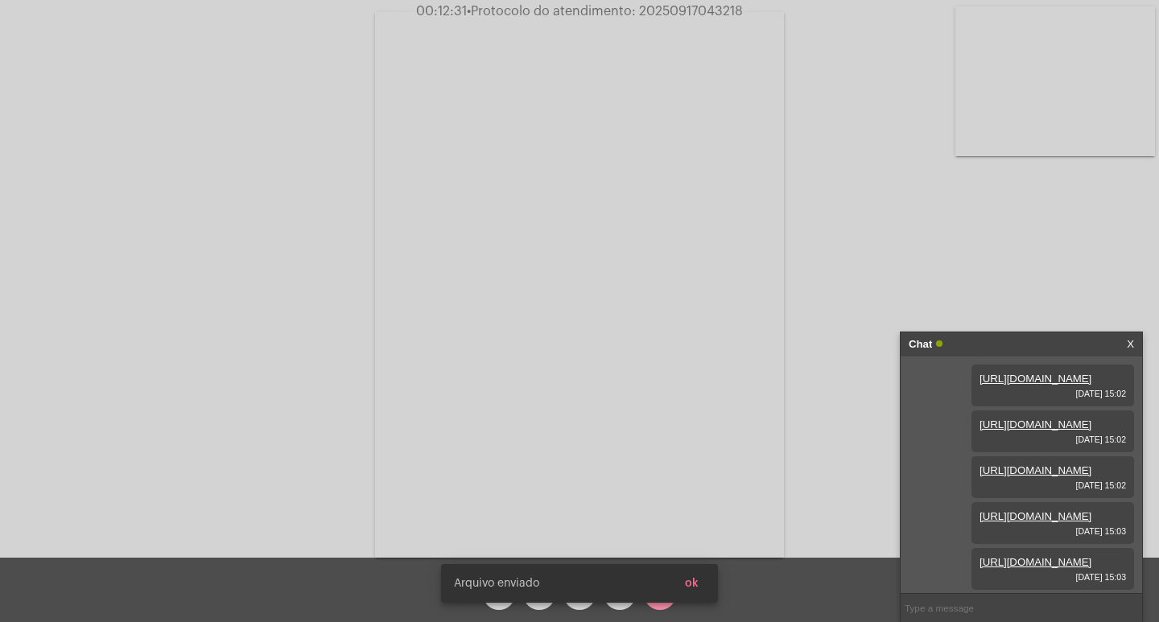
scroll to position [178, 0]
click at [704, 580] on button "ok" at bounding box center [691, 583] width 39 height 29
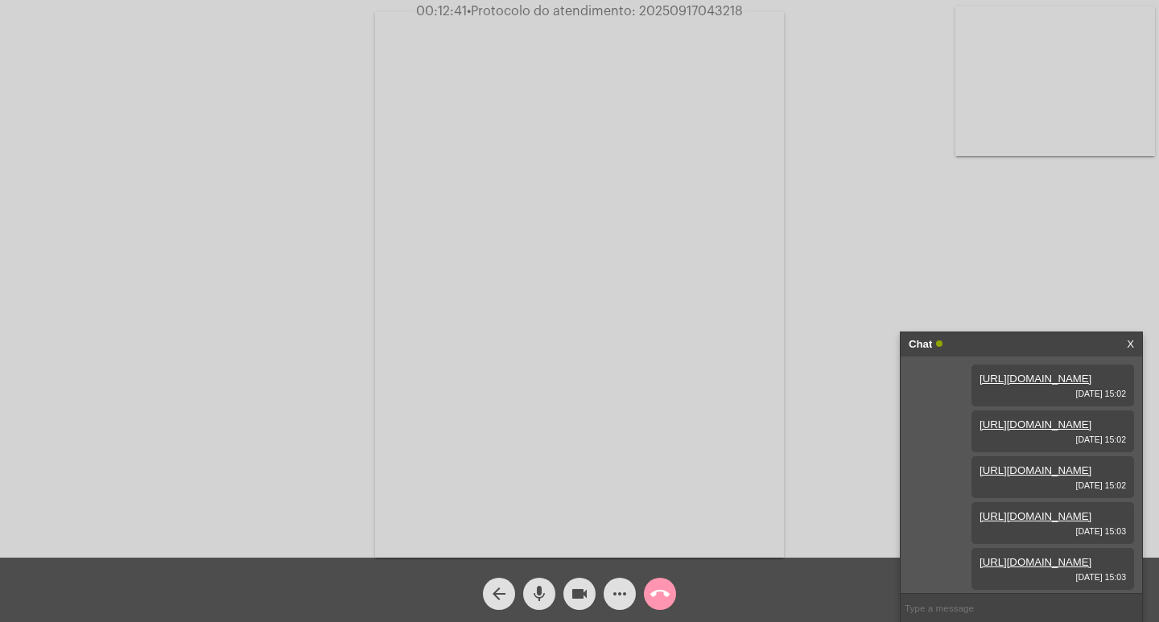
click at [692, 12] on span "• Protocolo do atendimento: 20250917043218" at bounding box center [605, 11] width 276 height 13
copy span "20250917043218"
click at [676, 8] on span "• Protocolo do atendimento: 20250917043218" at bounding box center [606, 11] width 276 height 13
copy span "20250917043218"
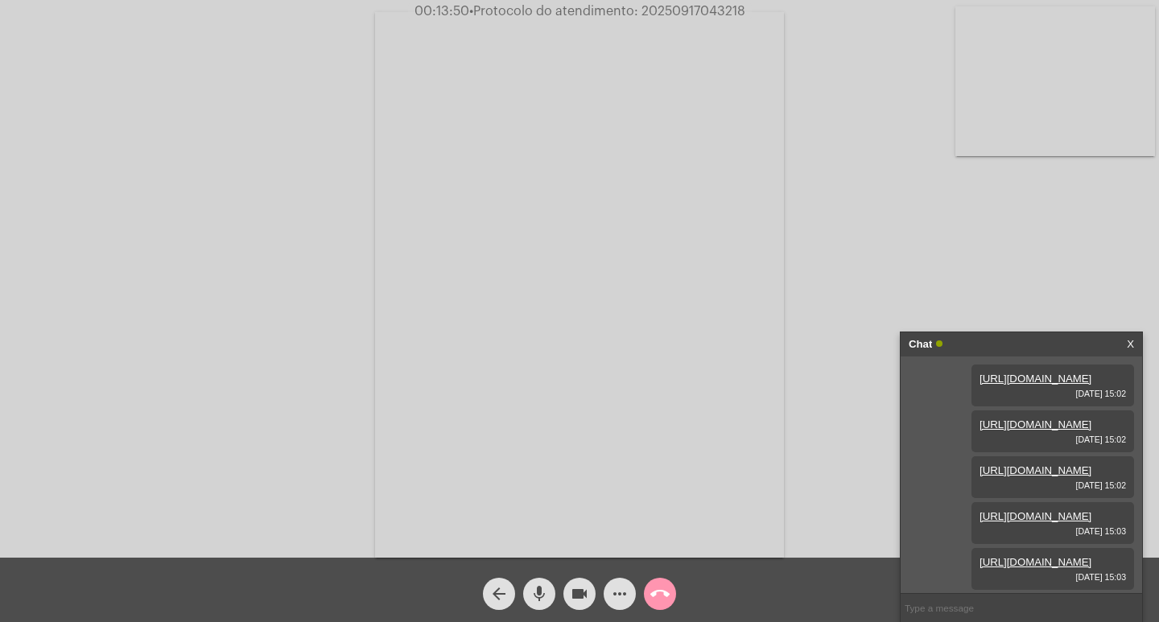
copy span "20250917043218"
click at [663, 592] on mat-icon "call_end" at bounding box center [659, 593] width 19 height 19
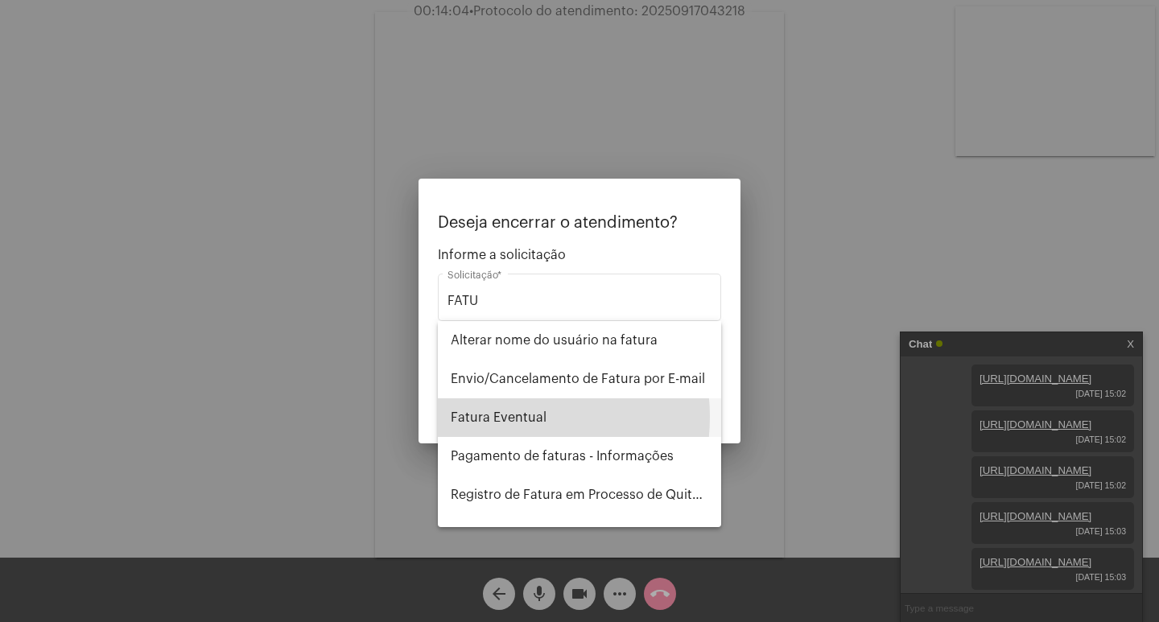
click at [503, 417] on span "Fatura Eventual" at bounding box center [580, 417] width 258 height 39
type input "Fatura Eventual"
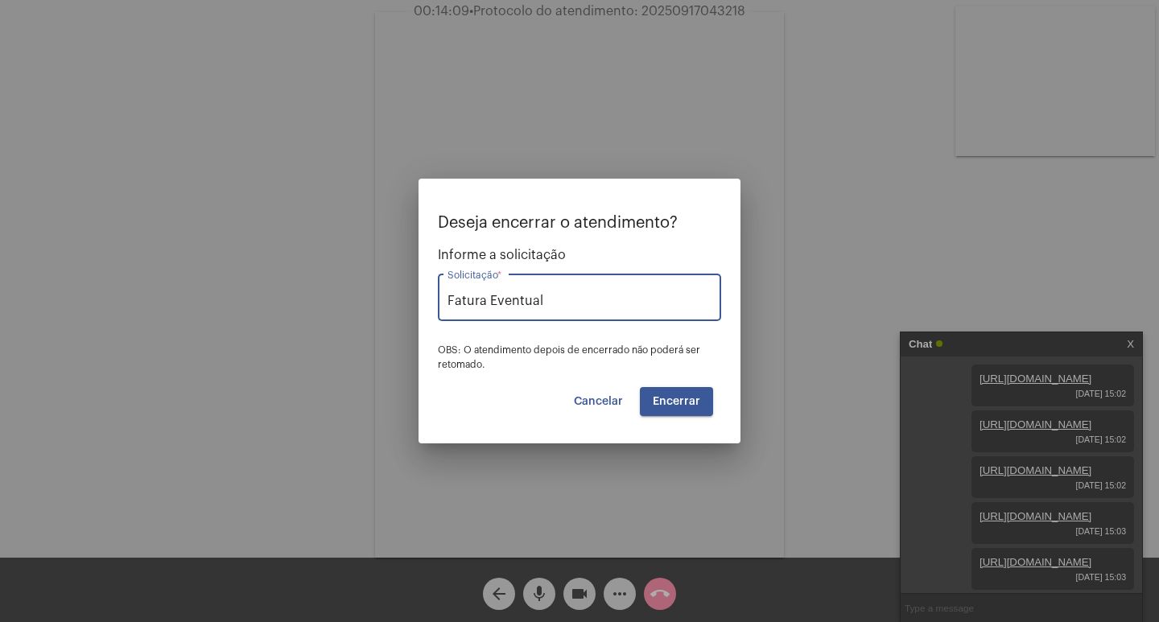
click at [701, 410] on button "Encerrar" at bounding box center [676, 401] width 73 height 29
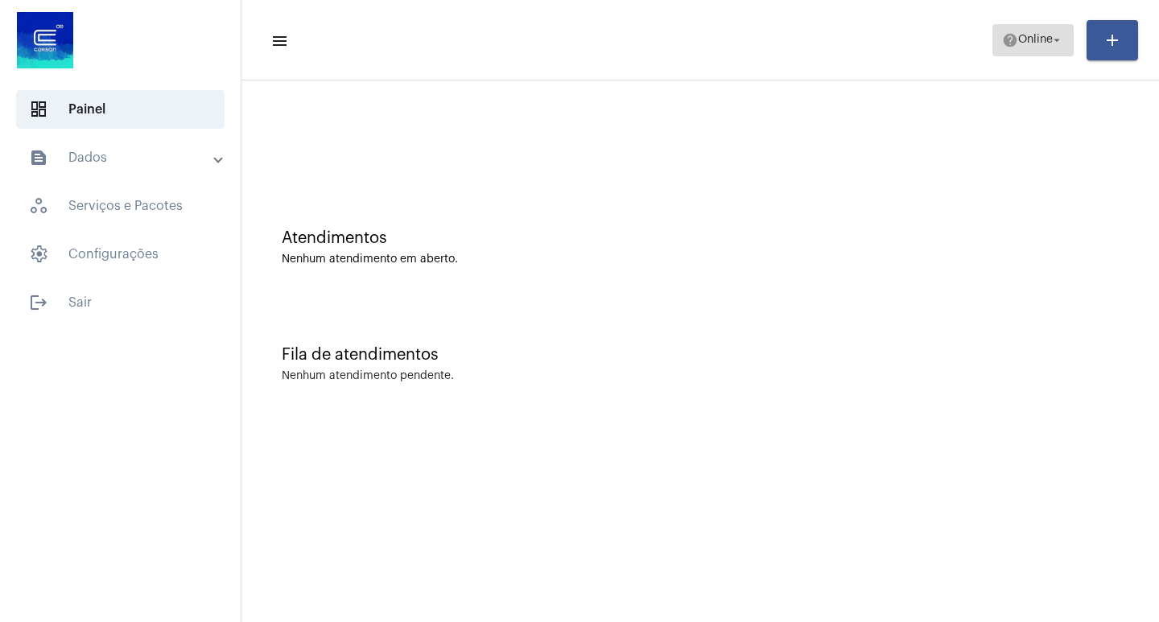
click at [1034, 32] on span "help Online arrow_drop_down" at bounding box center [1033, 39] width 62 height 29
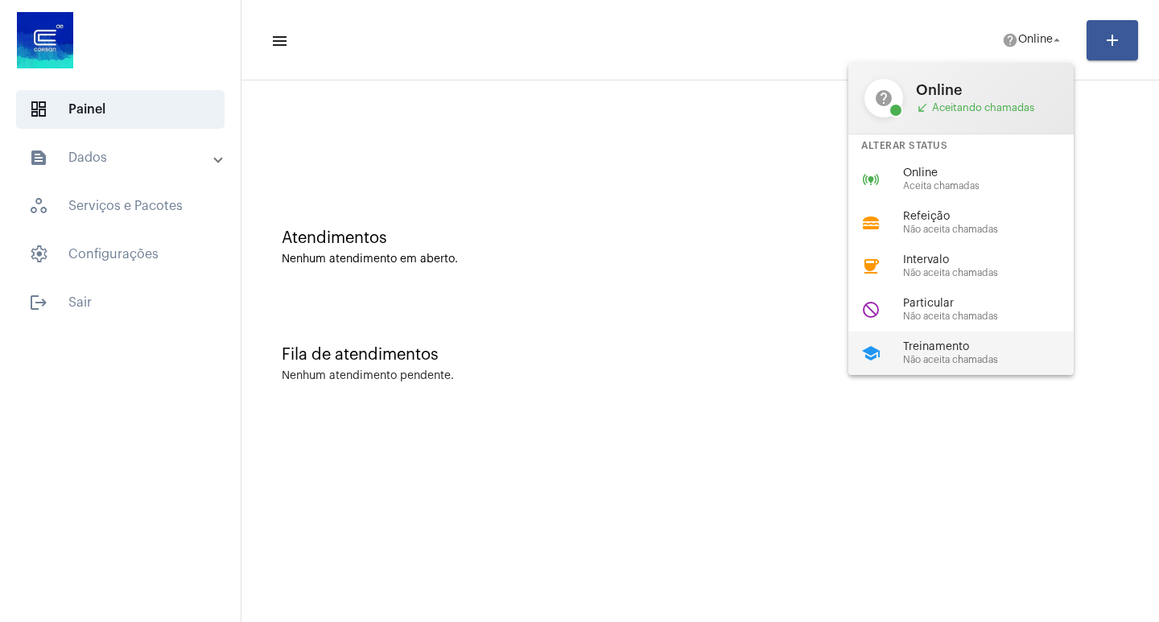
click at [979, 365] on span "Não aceita chamadas" at bounding box center [994, 360] width 183 height 10
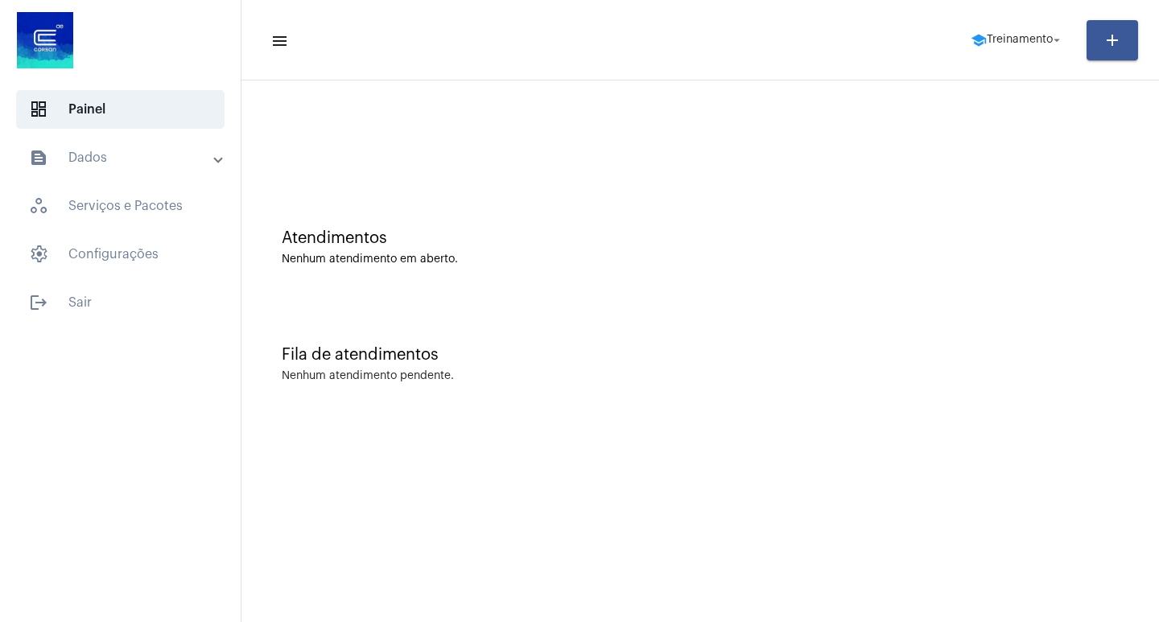
click at [118, 170] on mat-expansion-panel-header "text_snippet_outlined Dados" at bounding box center [125, 157] width 231 height 39
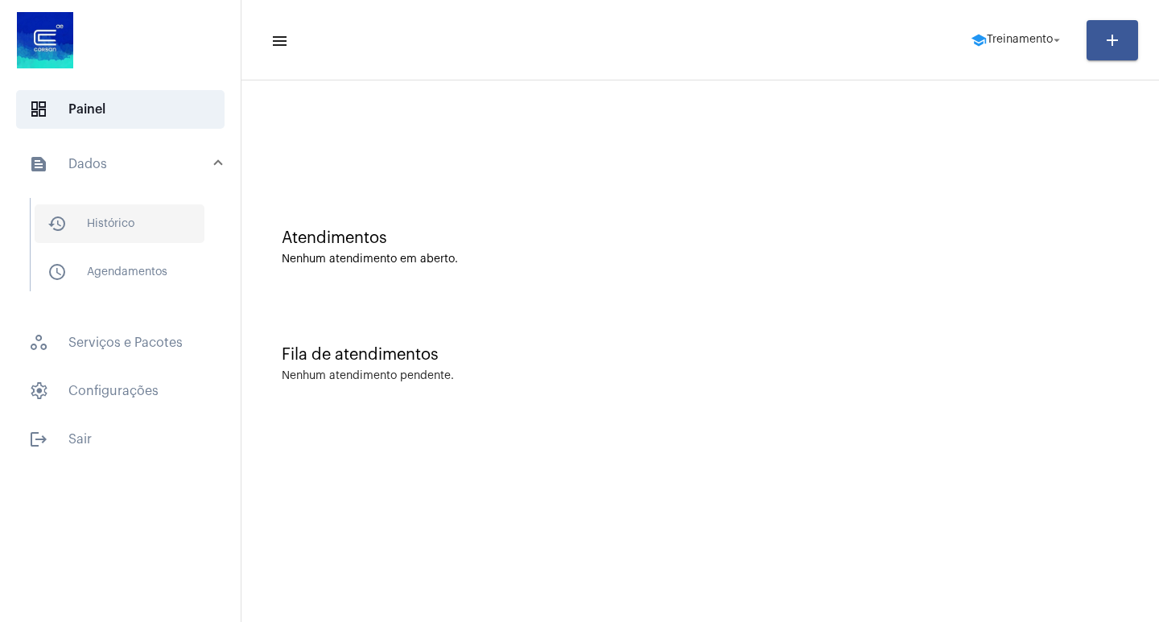
click at [114, 241] on span "history_outlined Histórico" at bounding box center [120, 223] width 170 height 39
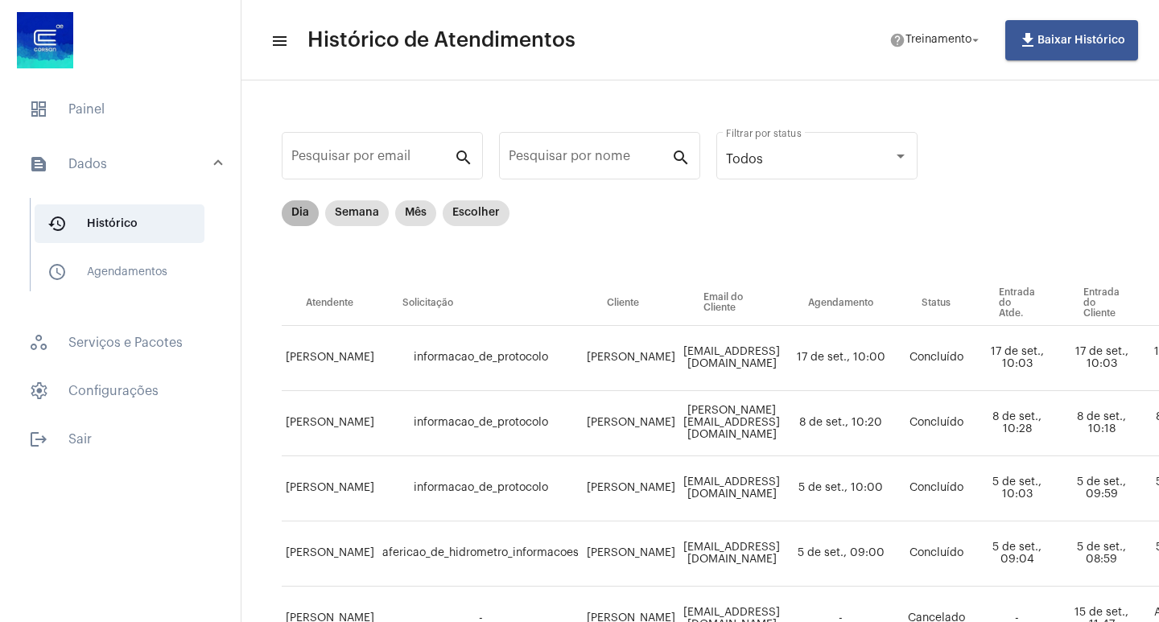
click at [306, 220] on mat-chip "Dia" at bounding box center [300, 213] width 37 height 26
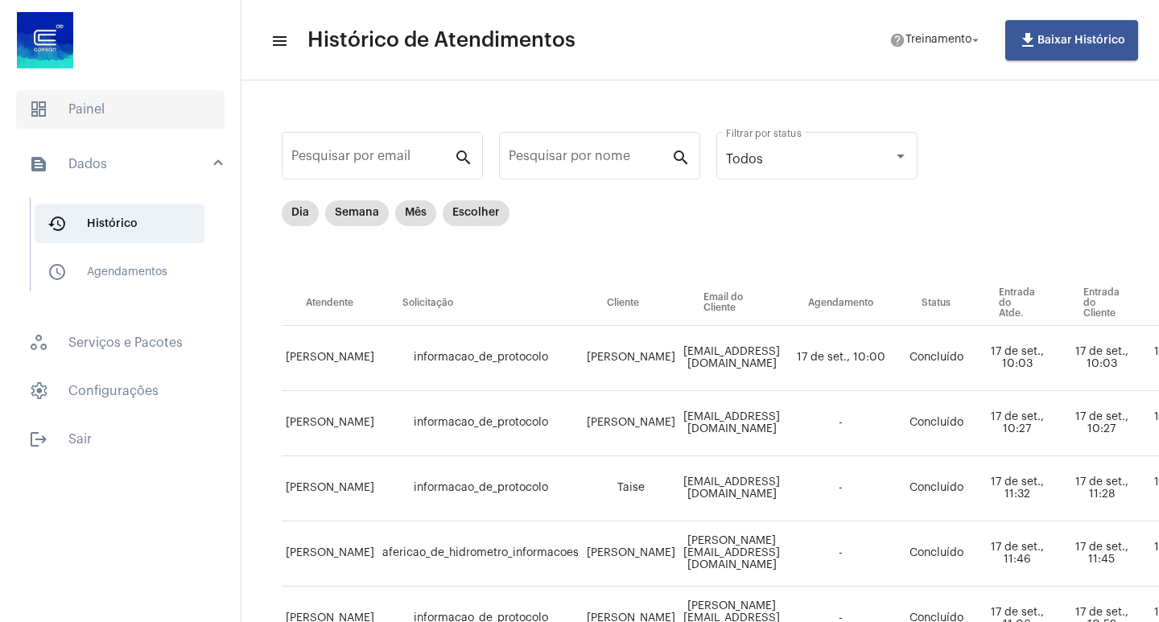
click at [59, 97] on span "dashboard Painel" at bounding box center [120, 109] width 208 height 39
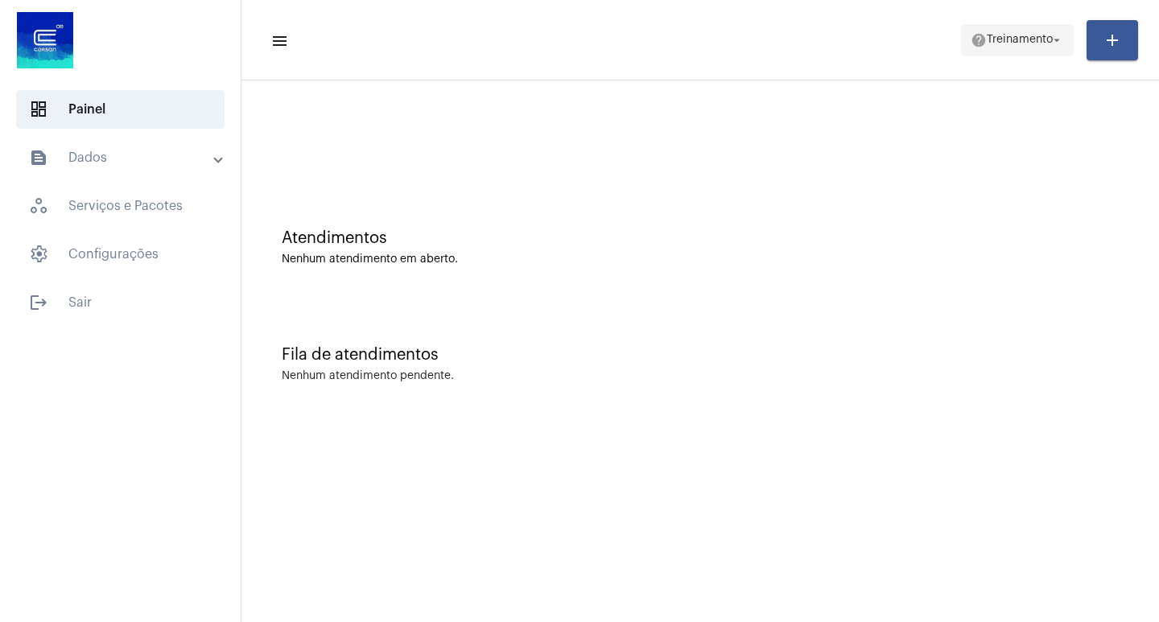
click at [970, 24] on button "help Treinamento arrow_drop_down" at bounding box center [1017, 40] width 113 height 32
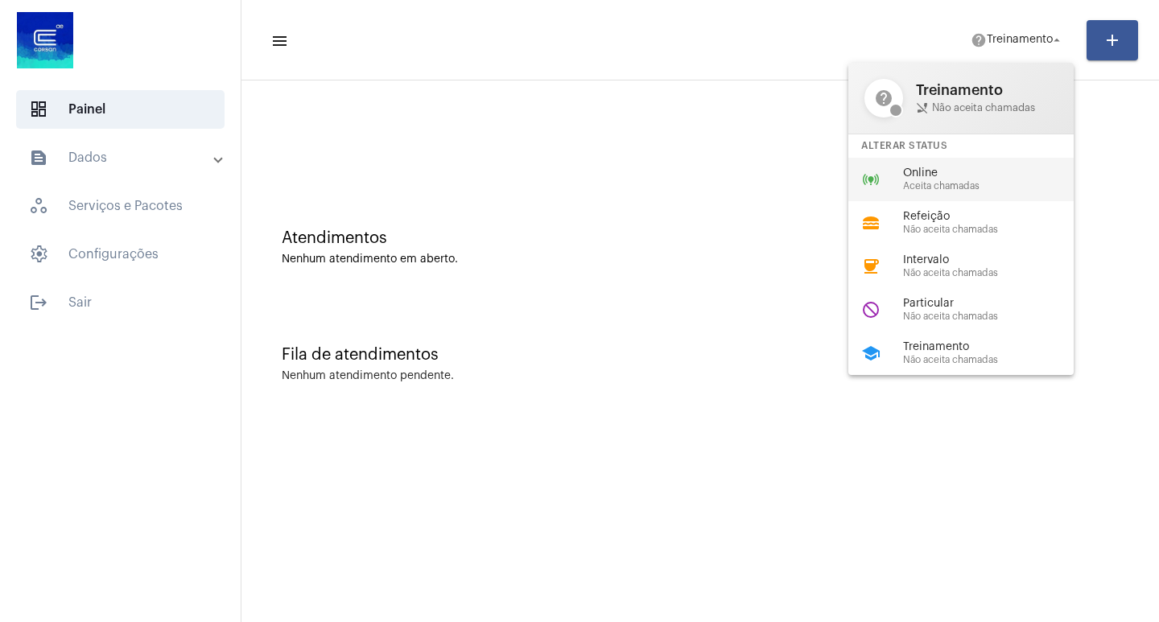
click at [942, 183] on span "Aceita chamadas" at bounding box center [994, 186] width 183 height 10
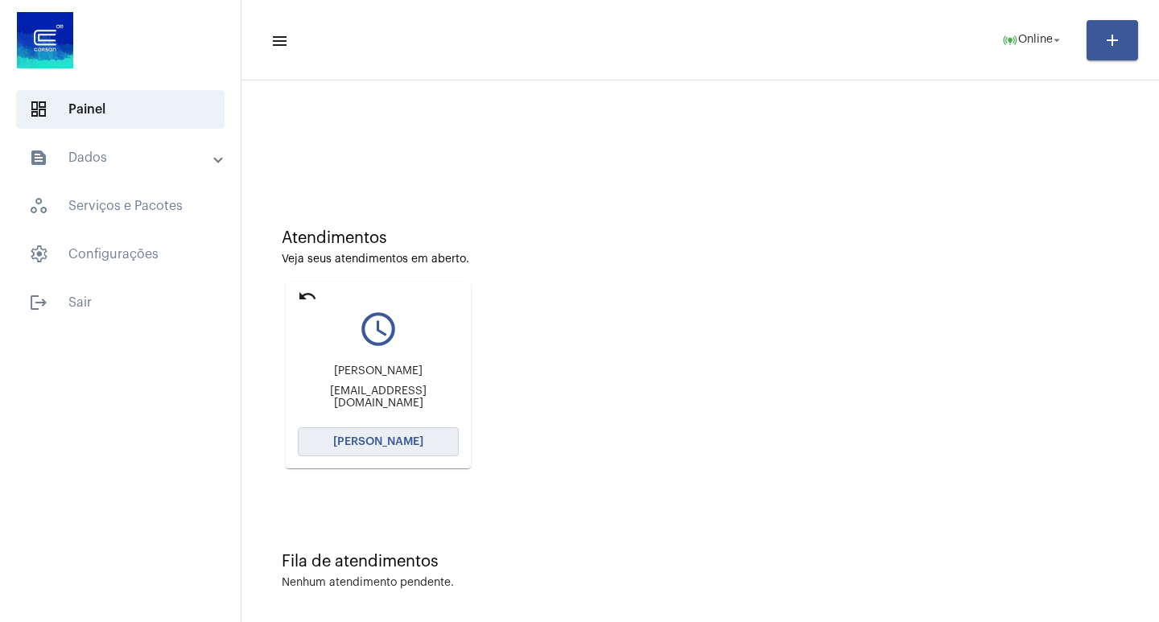
click at [373, 445] on span "[PERSON_NAME]" at bounding box center [378, 441] width 90 height 11
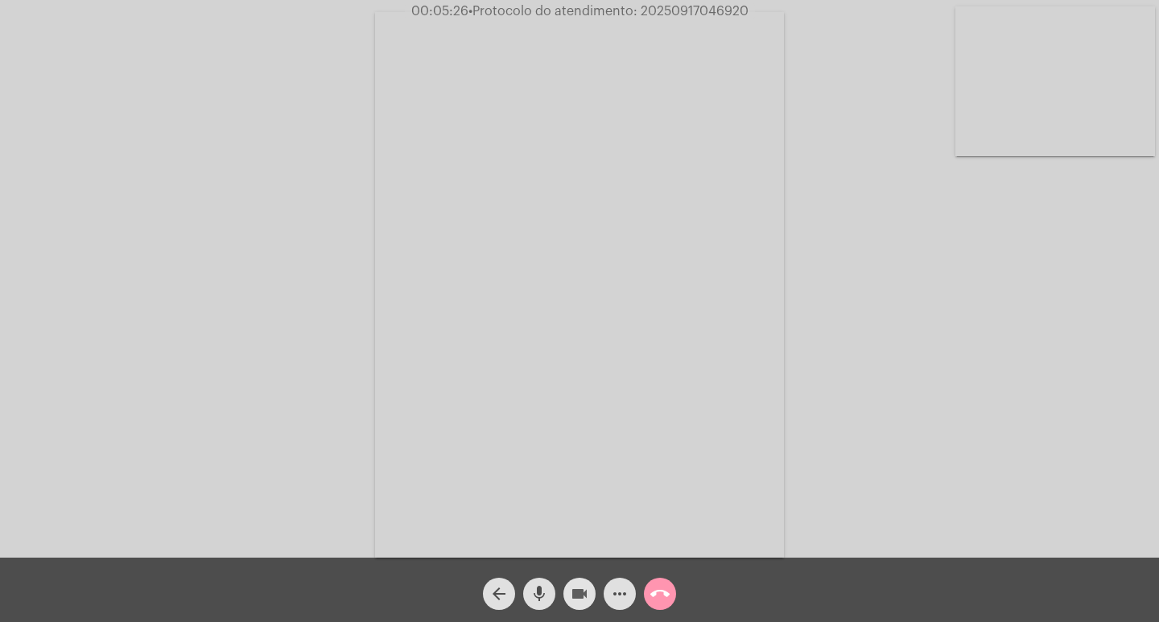
click at [587, 596] on mat-icon "videocam" at bounding box center [579, 593] width 19 height 19
click at [572, 584] on mat-icon "videocam_off" at bounding box center [579, 593] width 19 height 19
click at [623, 598] on mat-icon "more_horiz" at bounding box center [619, 593] width 19 height 19
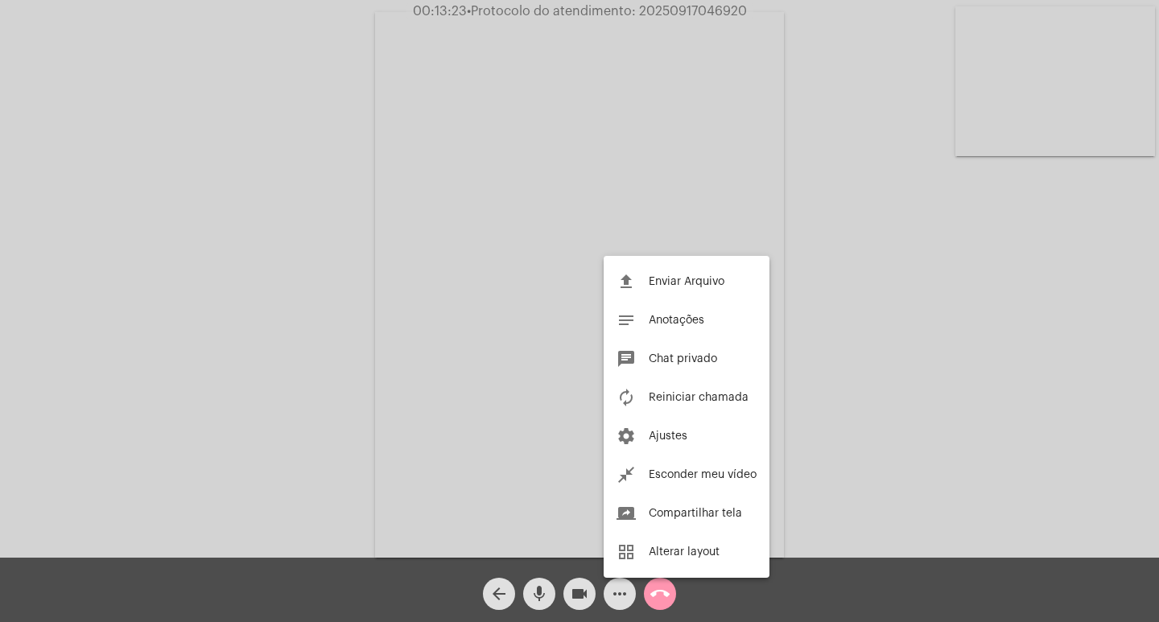
click at [298, 424] on div at bounding box center [579, 311] width 1159 height 622
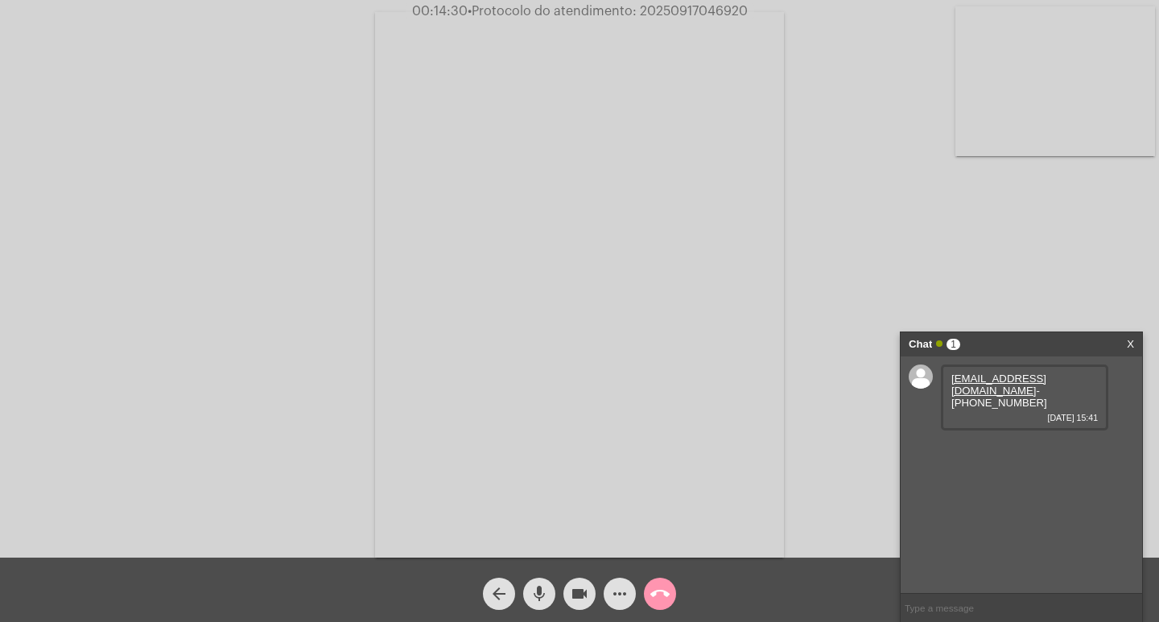
drag, startPoint x: 961, startPoint y: 394, endPoint x: 938, endPoint y: 377, distance: 28.7
click at [938, 377] on div "[EMAIL_ADDRESS][DOMAIN_NAME] - (47) 992154081 [DATE] 15:41" at bounding box center [1021, 475] width 241 height 237
copy div "[EMAIL_ADDRESS][DOMAIN_NAME]"
drag, startPoint x: 1045, startPoint y: 394, endPoint x: 968, endPoint y: 390, distance: 77.4
click at [968, 390] on div "[EMAIL_ADDRESS][DOMAIN_NAME] - (47) 992154081 [DATE] 15:41" at bounding box center [1024, 398] width 167 height 66
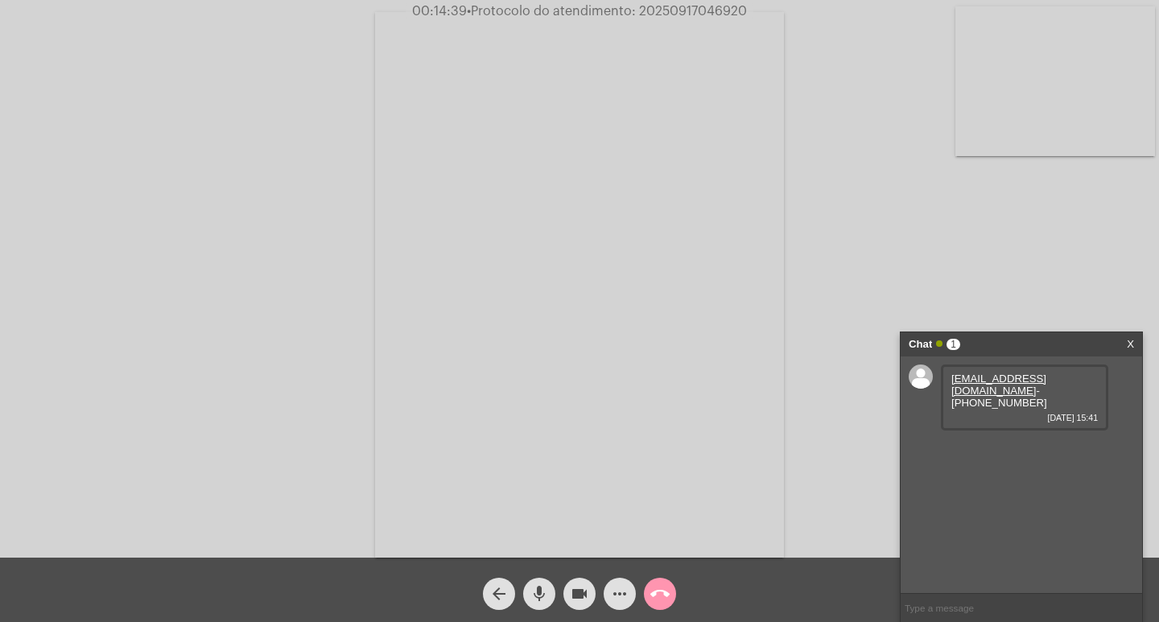
copy span "[PHONE_NUMBER]"
click at [714, 1] on div "Acessando Câmera e Microfone..." at bounding box center [579, 279] width 1159 height 558
click at [712, 8] on span "• Protocolo do atendimento: 20250917046920" at bounding box center [604, 11] width 280 height 13
copy span "20250917046920"
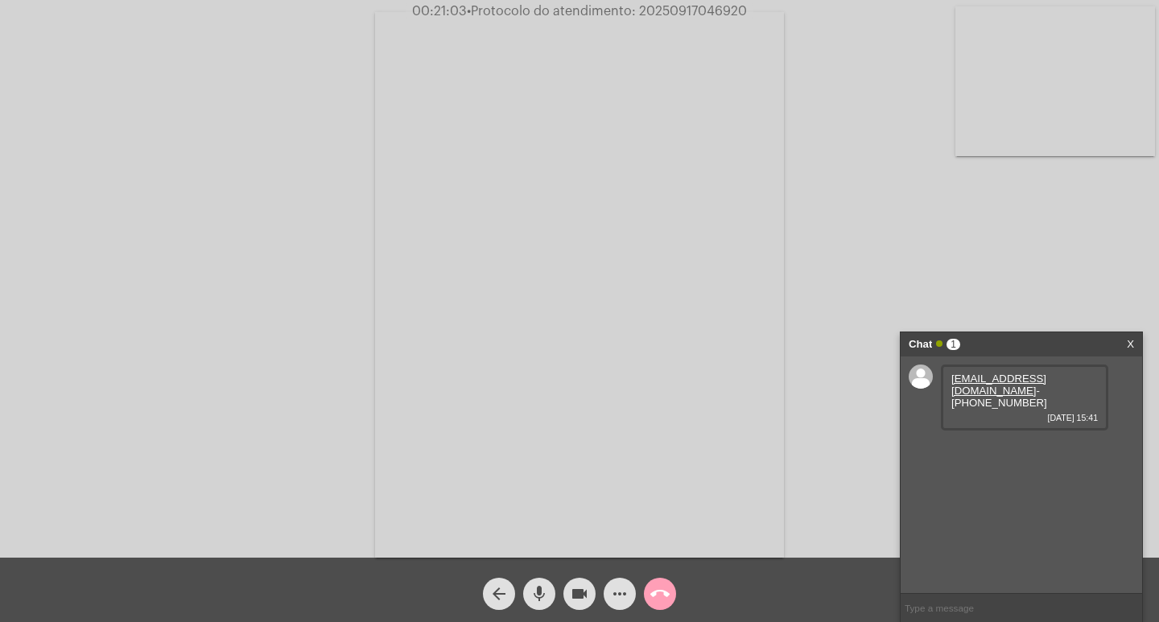
click at [674, 592] on button "call_end" at bounding box center [660, 594] width 32 height 32
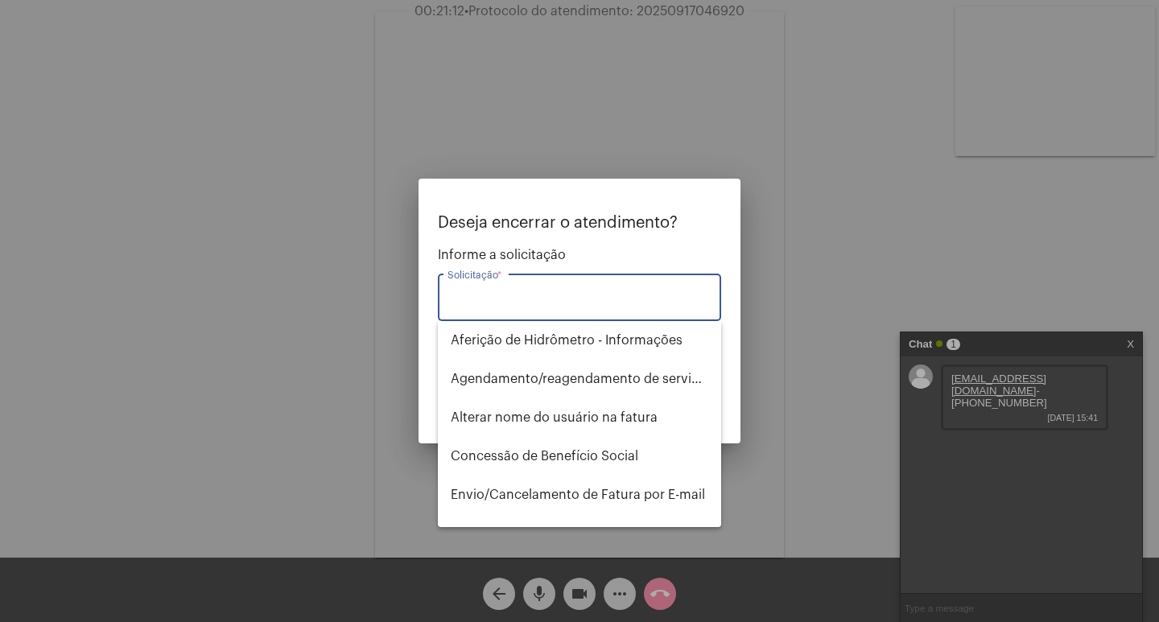
type input "f"
type input "i"
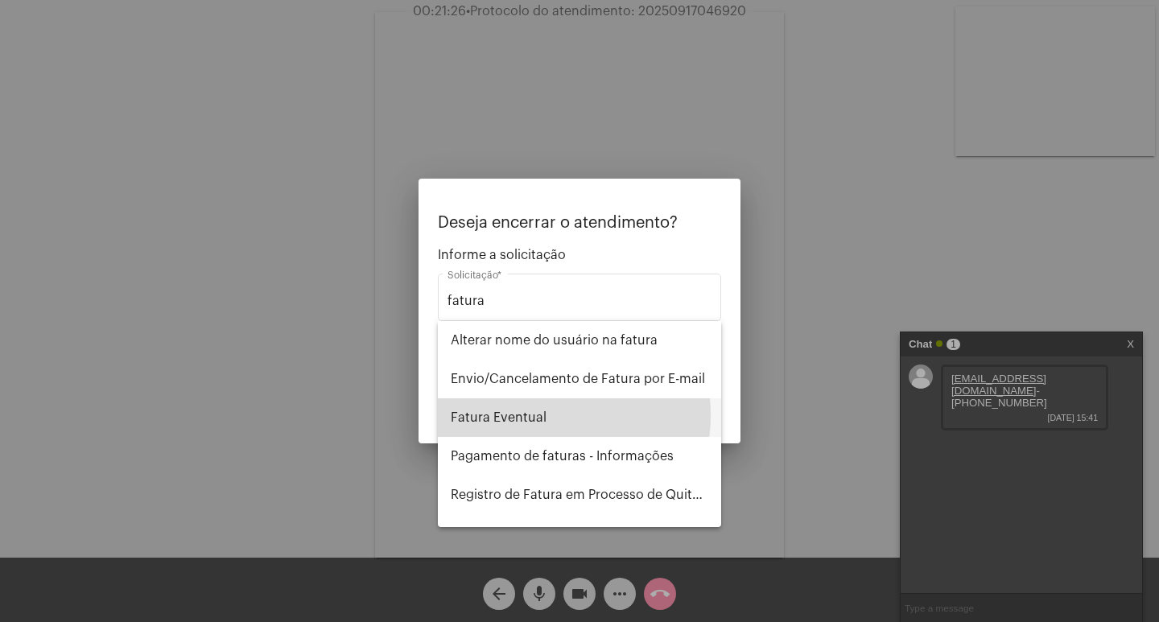
click at [542, 415] on span "Fatura Eventual" at bounding box center [580, 417] width 258 height 39
type input "Fatura Eventual"
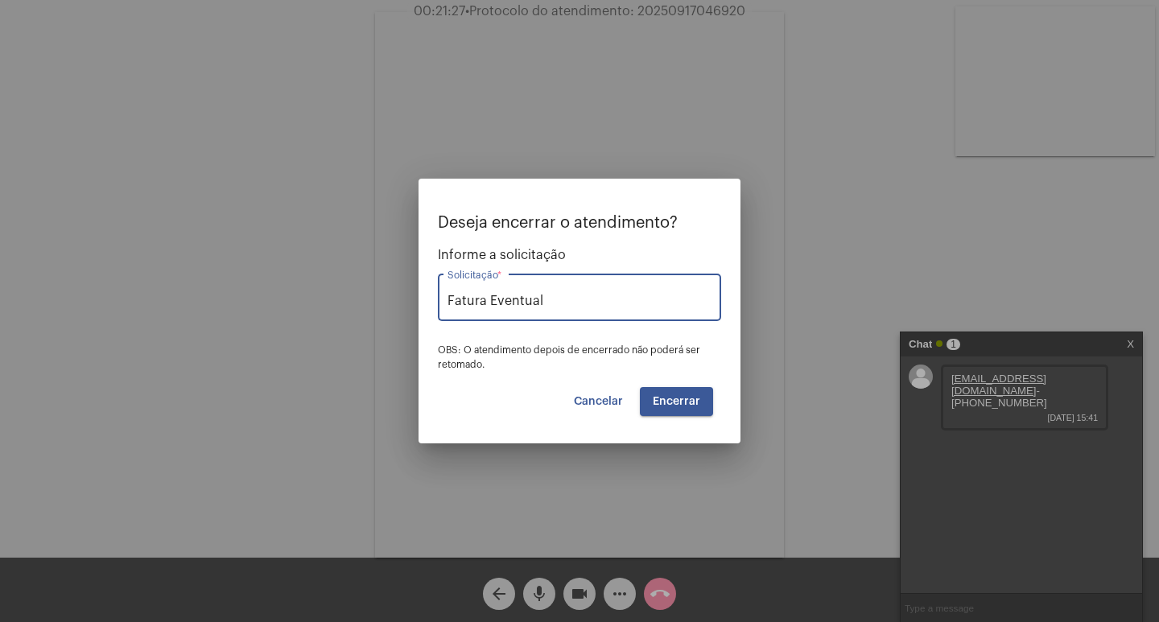
click at [662, 400] on span "Encerrar" at bounding box center [676, 401] width 47 height 11
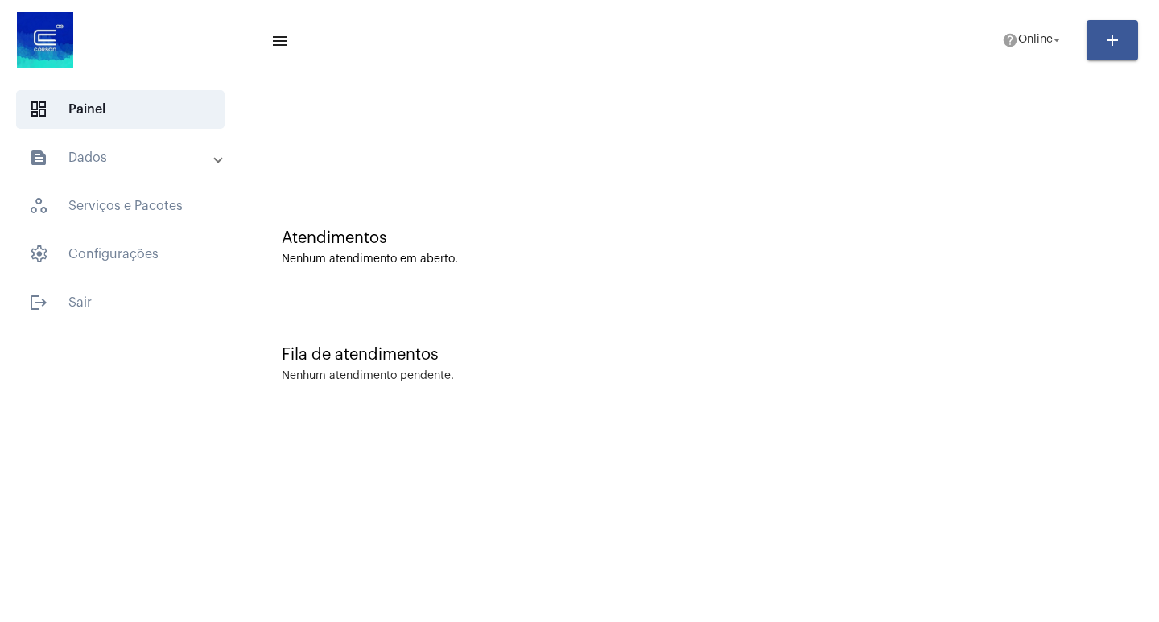
click at [1018, 65] on mat-toolbar-row "menu help Online arrow_drop_down add" at bounding box center [699, 40] width 917 height 52
click at [1017, 55] on button "help Online arrow_drop_down" at bounding box center [1032, 40] width 81 height 32
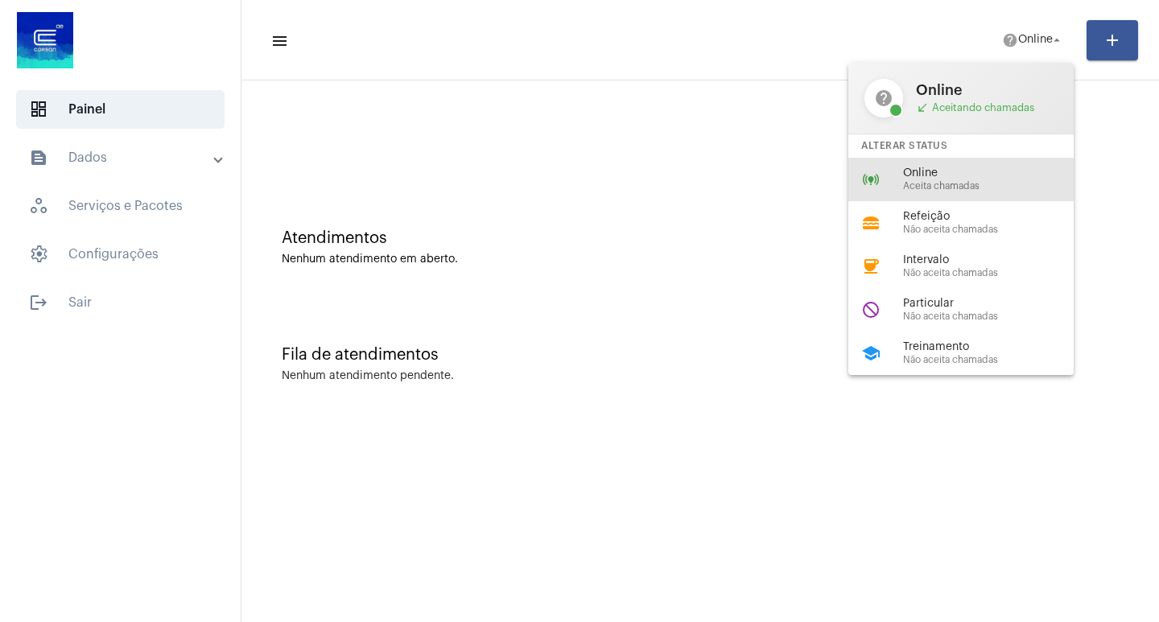
click at [986, 165] on div "online_prediction Online Aceita chamadas" at bounding box center [973, 179] width 251 height 43
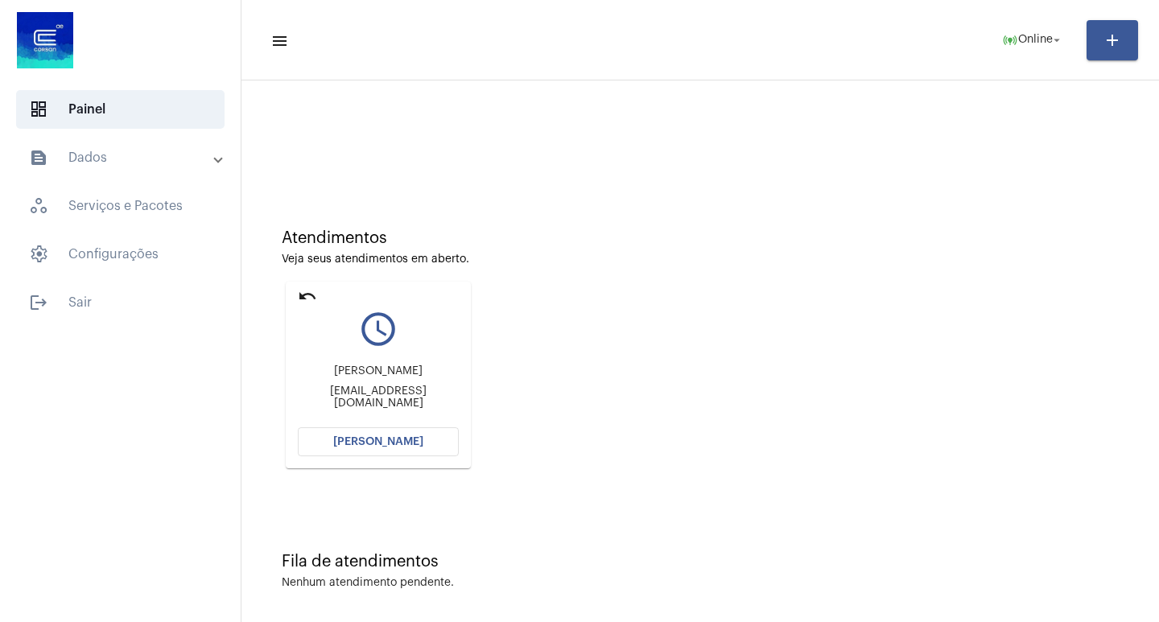
click at [417, 449] on button "[PERSON_NAME]" at bounding box center [378, 441] width 161 height 29
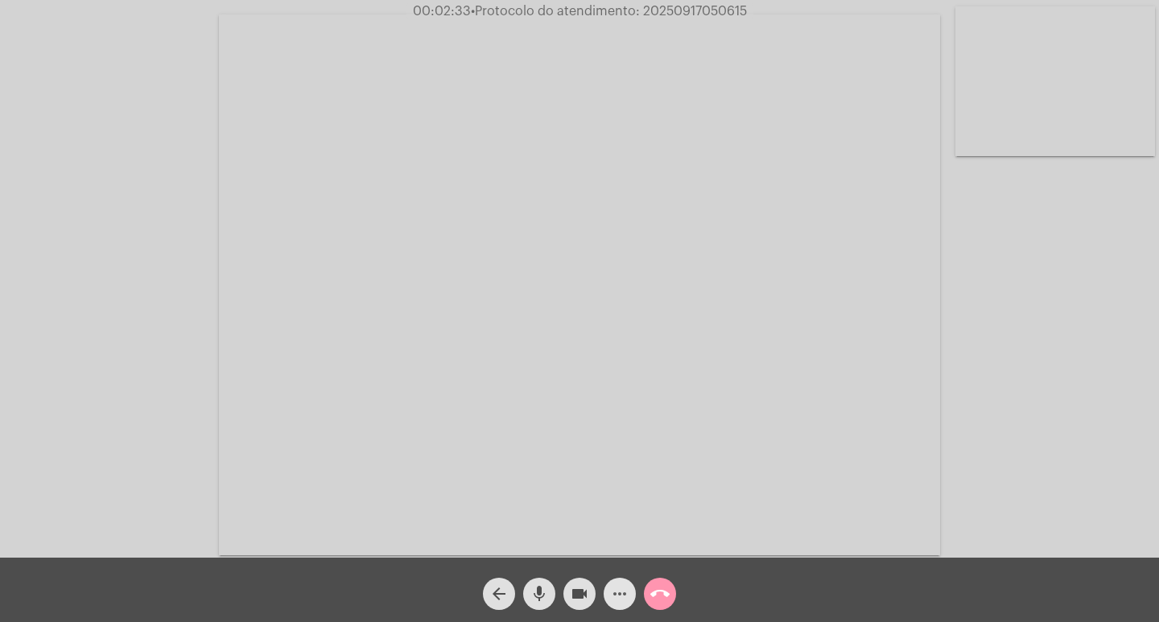
click at [626, 591] on mat-icon "more_horiz" at bounding box center [619, 593] width 19 height 19
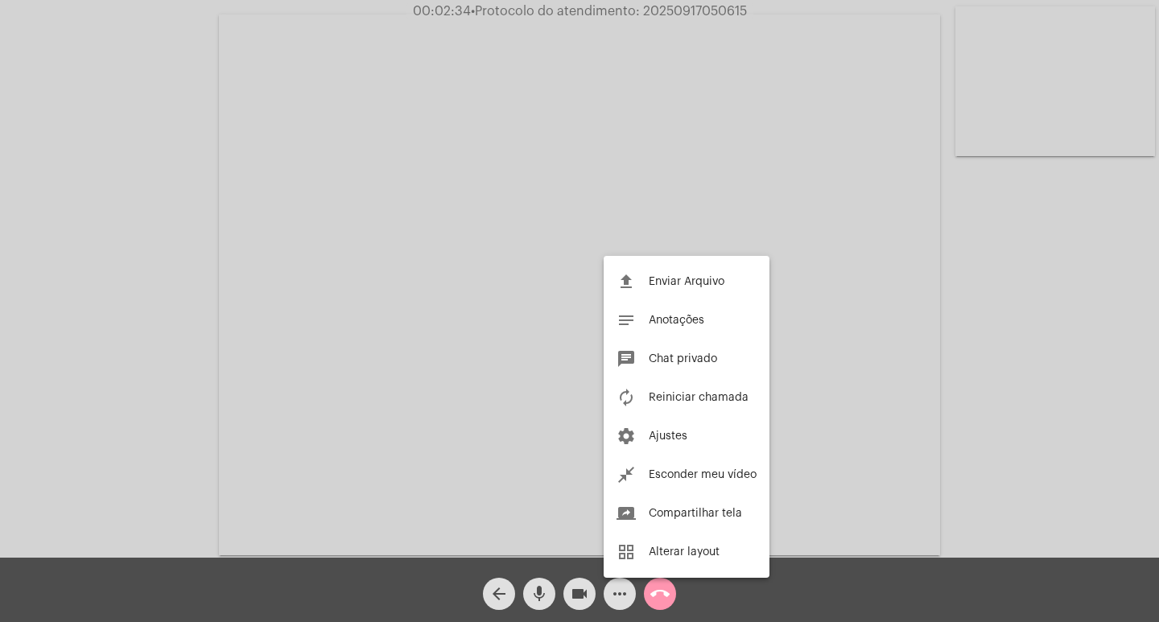
click at [85, 200] on div at bounding box center [579, 311] width 1159 height 622
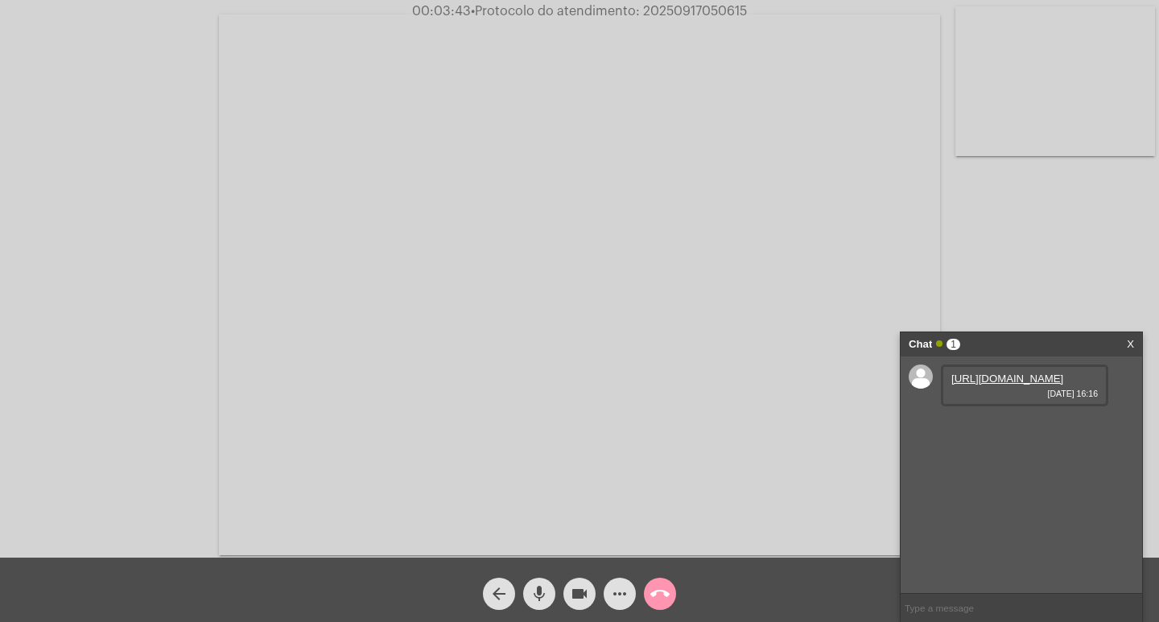
click at [1062, 398] on span "[DATE] 16:16" at bounding box center [1024, 394] width 146 height 10
click at [1045, 385] on link "[URL][DOMAIN_NAME]" at bounding box center [1007, 379] width 112 height 12
click at [1033, 476] on link "[URL][DOMAIN_NAME]" at bounding box center [1007, 470] width 112 height 12
click at [1029, 476] on link "[URL][DOMAIN_NAME]" at bounding box center [1007, 470] width 112 height 12
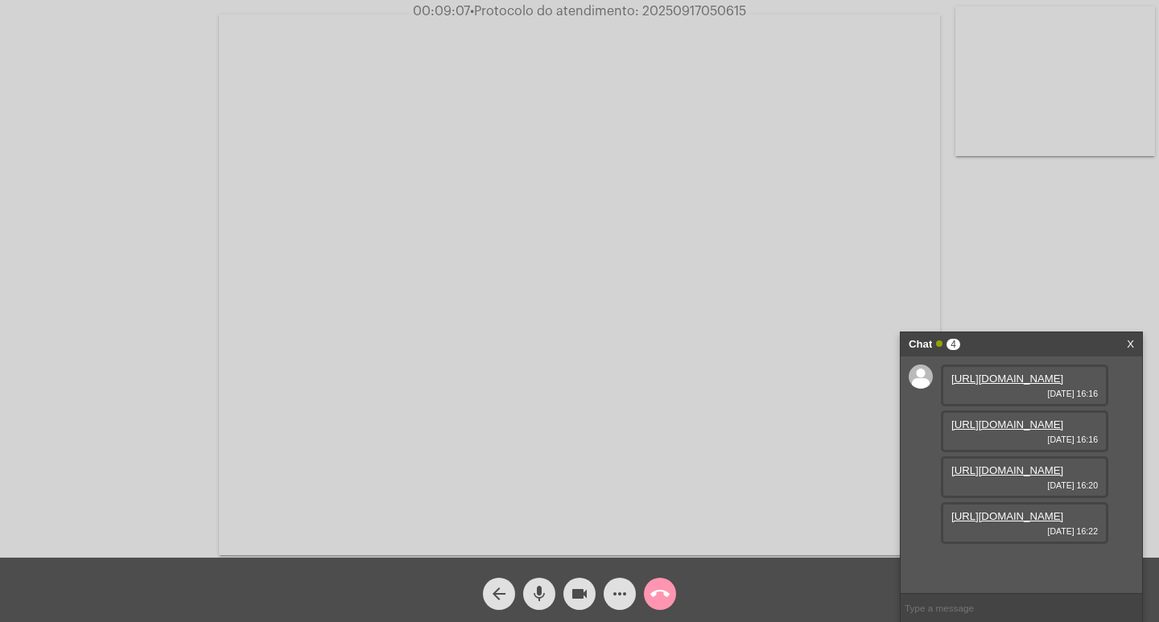
scroll to position [96, 0]
click at [1029, 522] on link "[URL][DOMAIN_NAME]" at bounding box center [1007, 516] width 112 height 12
click at [966, 522] on link "[URL][DOMAIN_NAME]" at bounding box center [1007, 516] width 112 height 12
click at [999, 556] on link "[URL][DOMAIN_NAME]" at bounding box center [1007, 562] width 112 height 12
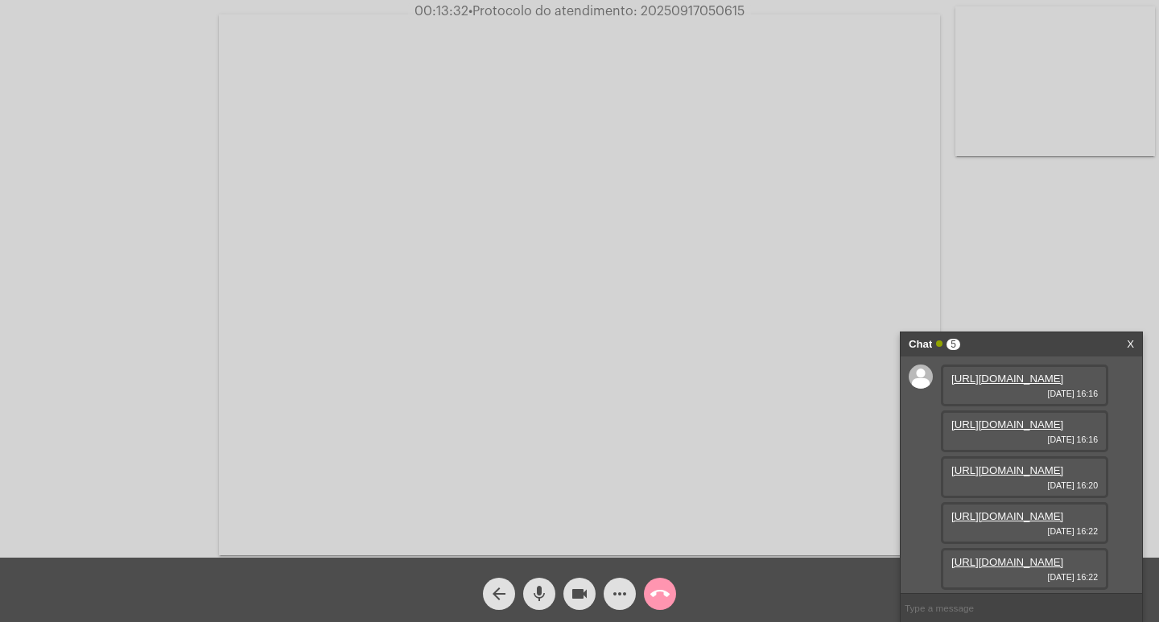
scroll to position [178, 0]
click at [576, 598] on mat-icon "videocam" at bounding box center [579, 593] width 19 height 19
click at [581, 577] on div "videocam_off" at bounding box center [579, 590] width 40 height 40
click at [581, 582] on span "videocam" at bounding box center [579, 594] width 19 height 32
click at [581, 582] on span "videocam_off" at bounding box center [579, 594] width 19 height 32
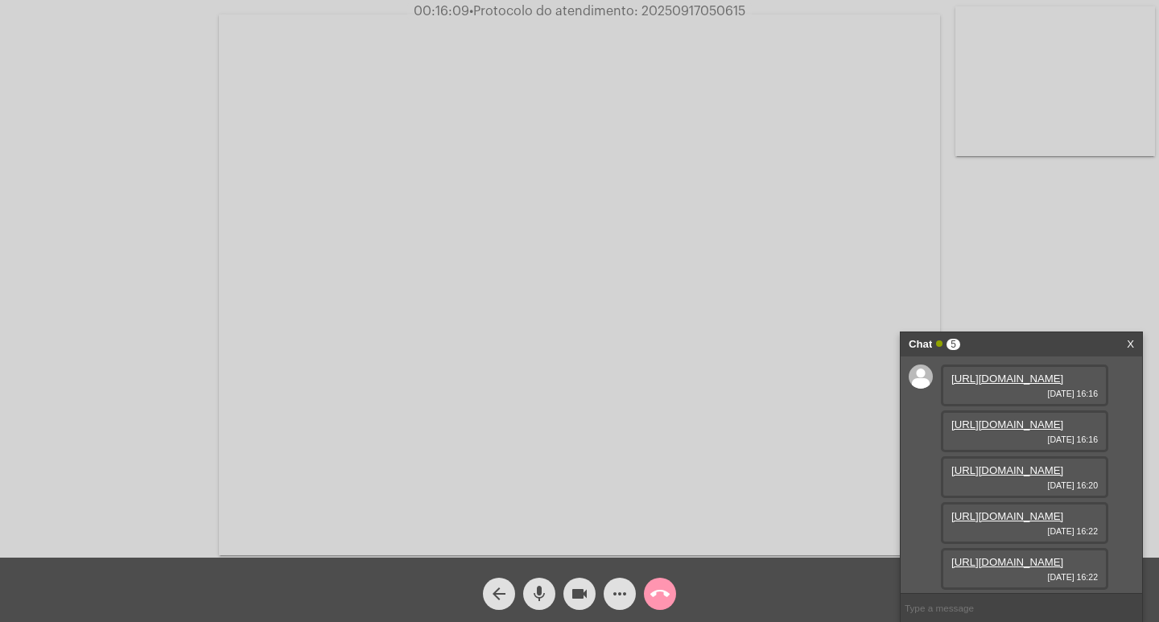
click at [662, 15] on span "• Protocolo do atendimento: 20250917050615" at bounding box center [607, 11] width 276 height 13
copy span "20250917050615"
click at [582, 604] on span "videocam" at bounding box center [579, 594] width 19 height 32
click at [584, 582] on span "videocam_off" at bounding box center [579, 594] width 19 height 32
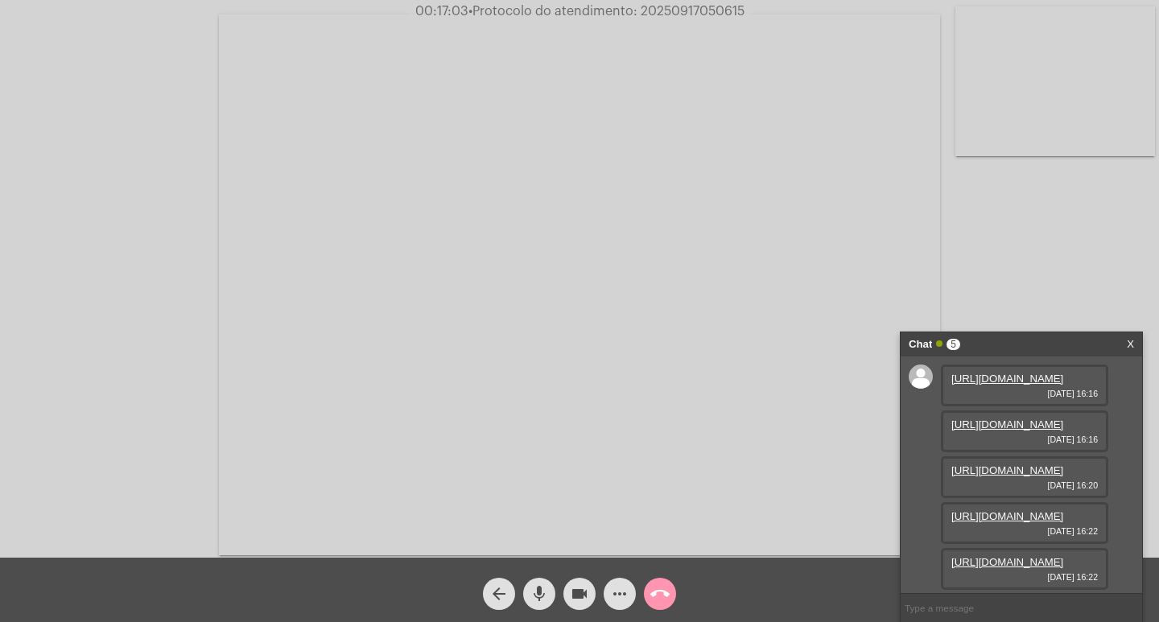
click at [580, 578] on span "videocam" at bounding box center [579, 594] width 19 height 32
click at [575, 588] on mat-icon "videocam_off" at bounding box center [579, 593] width 19 height 19
click at [1021, 559] on link "[URL][DOMAIN_NAME]" at bounding box center [1007, 565] width 112 height 12
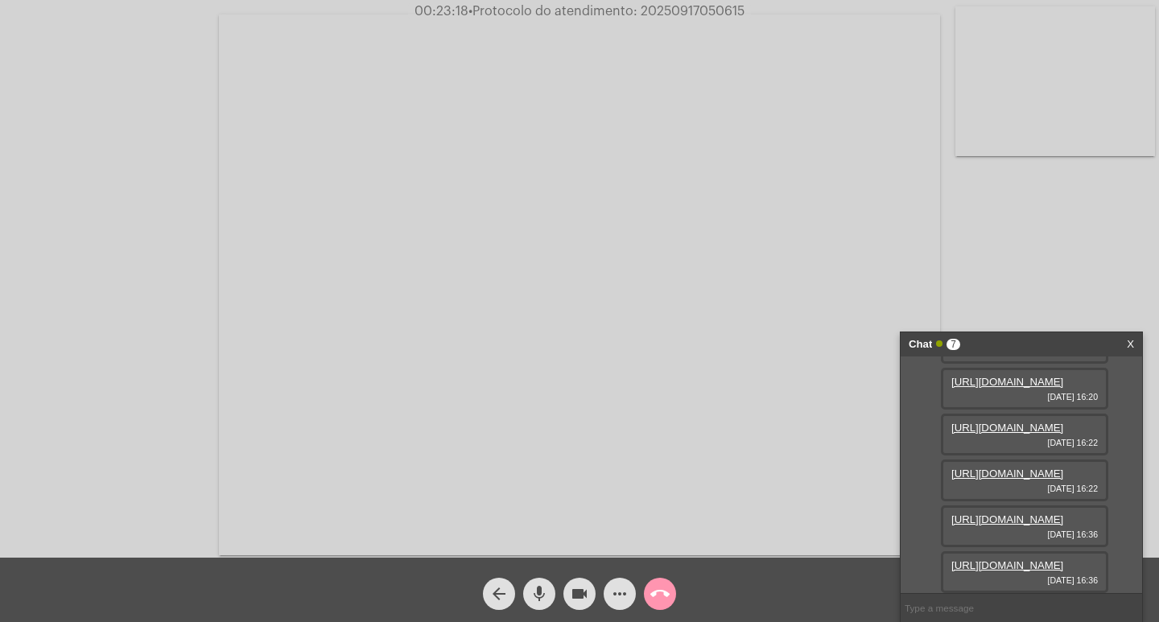
click at [1058, 559] on link "[URL][DOMAIN_NAME]" at bounding box center [1007, 565] width 112 height 12
click at [585, 588] on mat-icon "videocam" at bounding box center [579, 593] width 19 height 19
click at [578, 599] on mat-icon "videocam_off" at bounding box center [579, 593] width 19 height 19
click at [563, 578] on button "videocam" at bounding box center [579, 594] width 32 height 32
click at [571, 604] on span "videocam_off" at bounding box center [579, 594] width 19 height 32
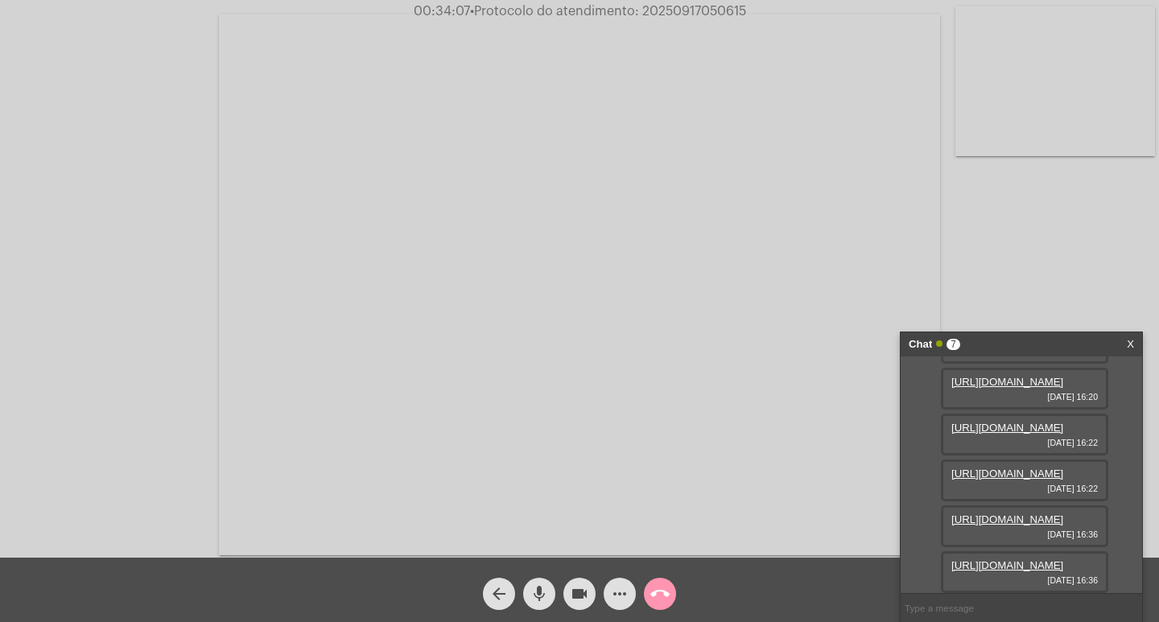
click at [587, 585] on mat-icon "videocam" at bounding box center [579, 593] width 19 height 19
click at [578, 602] on mat-icon "videocam_off" at bounding box center [579, 593] width 19 height 19
click at [578, 602] on mat-icon "videocam" at bounding box center [579, 593] width 19 height 19
click at [578, 602] on mat-icon "videocam_off" at bounding box center [579, 593] width 19 height 19
click at [578, 602] on mat-icon "videocam" at bounding box center [579, 593] width 19 height 19
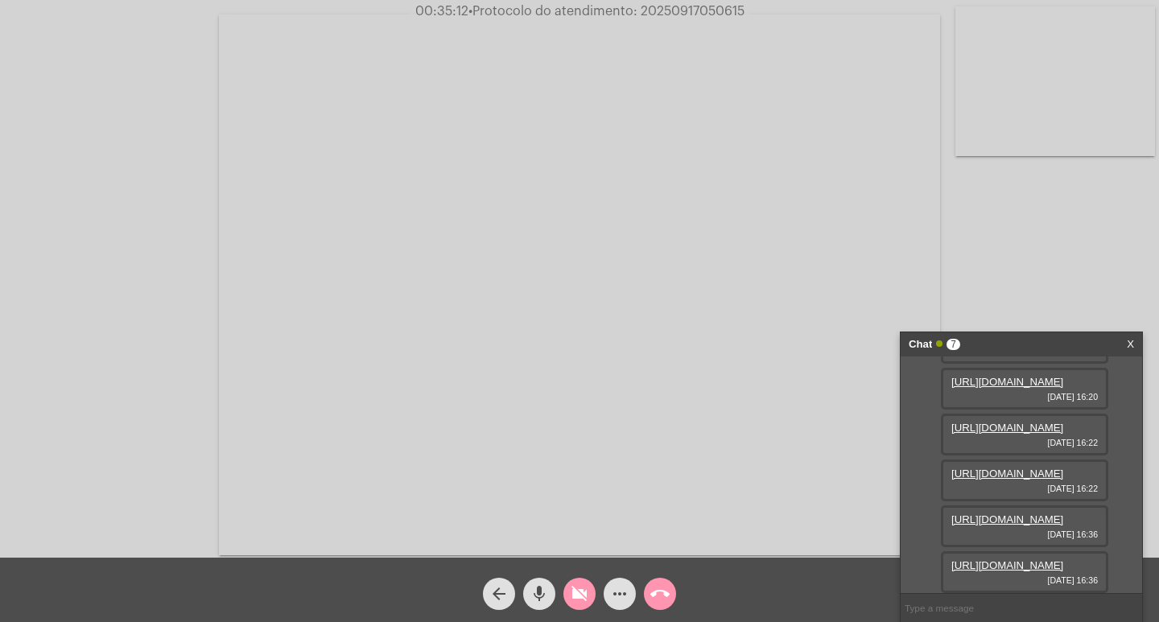
click at [578, 602] on mat-icon "videocam_off" at bounding box center [579, 593] width 19 height 19
click at [566, 594] on button "videocam" at bounding box center [579, 594] width 32 height 32
click at [566, 594] on button "videocam_off" at bounding box center [579, 594] width 32 height 32
click at [658, 578] on span "call_end" at bounding box center [659, 594] width 19 height 32
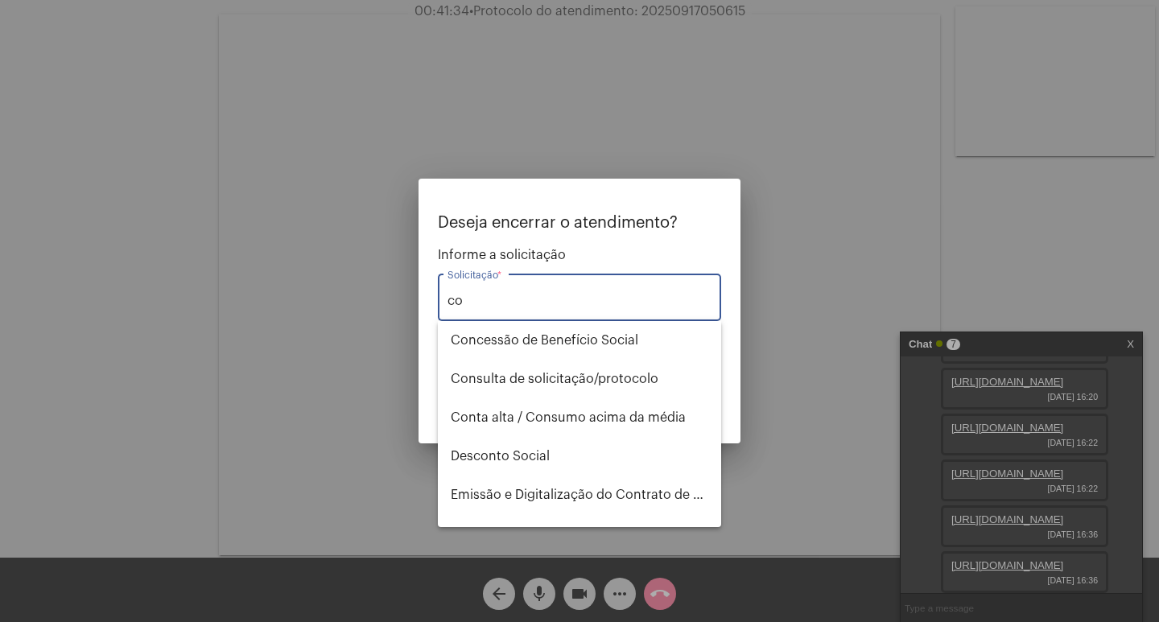
type input "c"
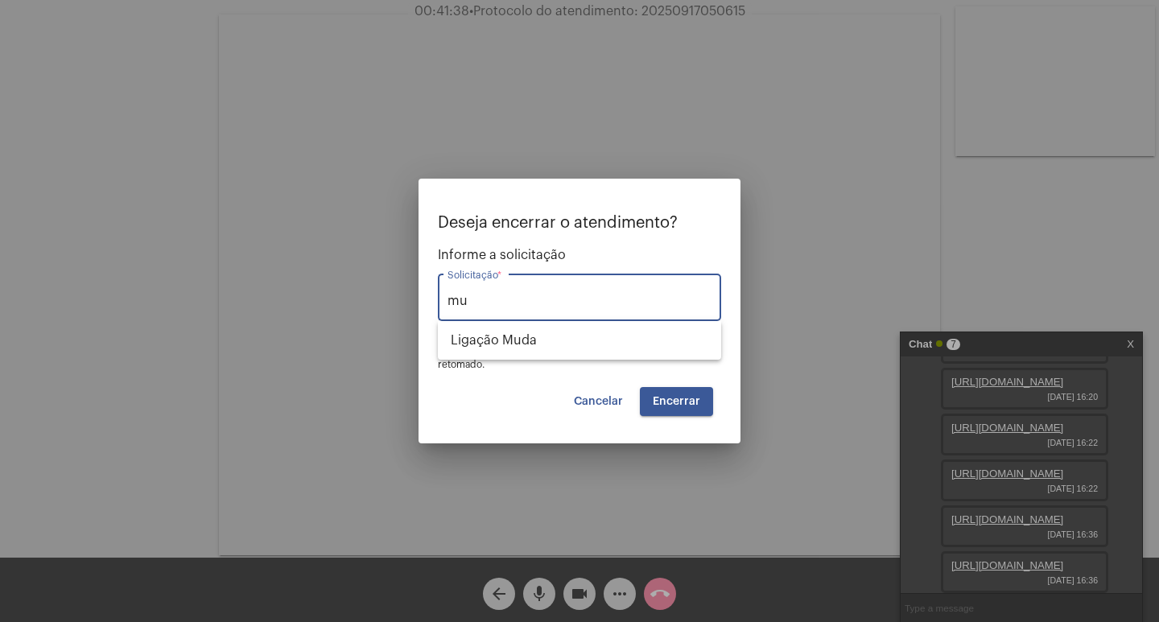
type input "m"
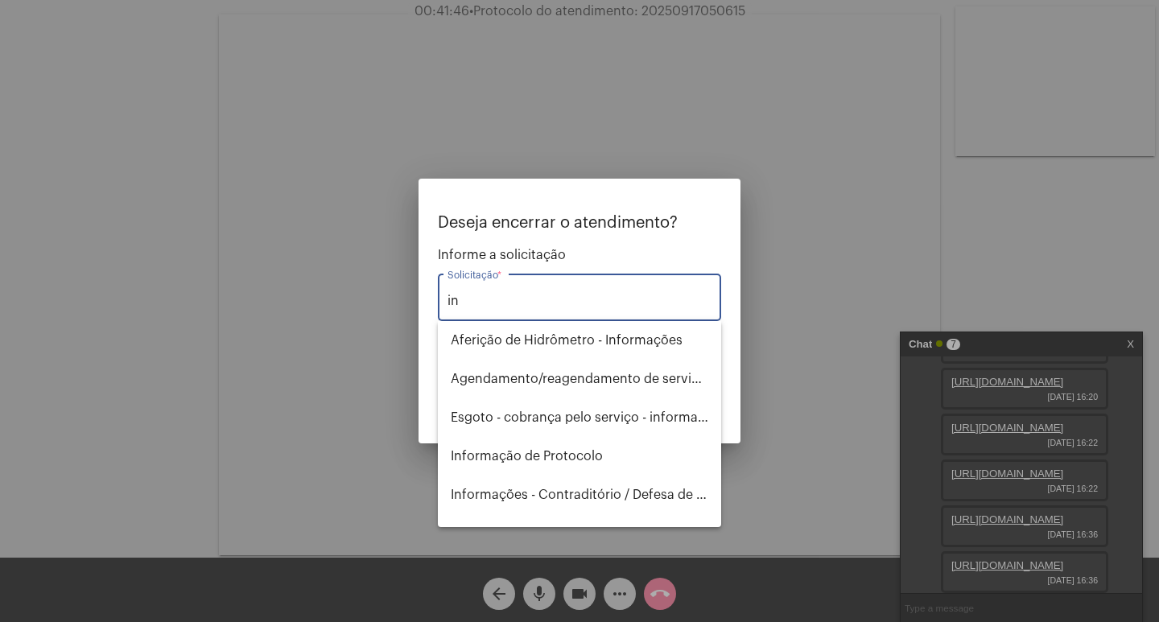
type input "i"
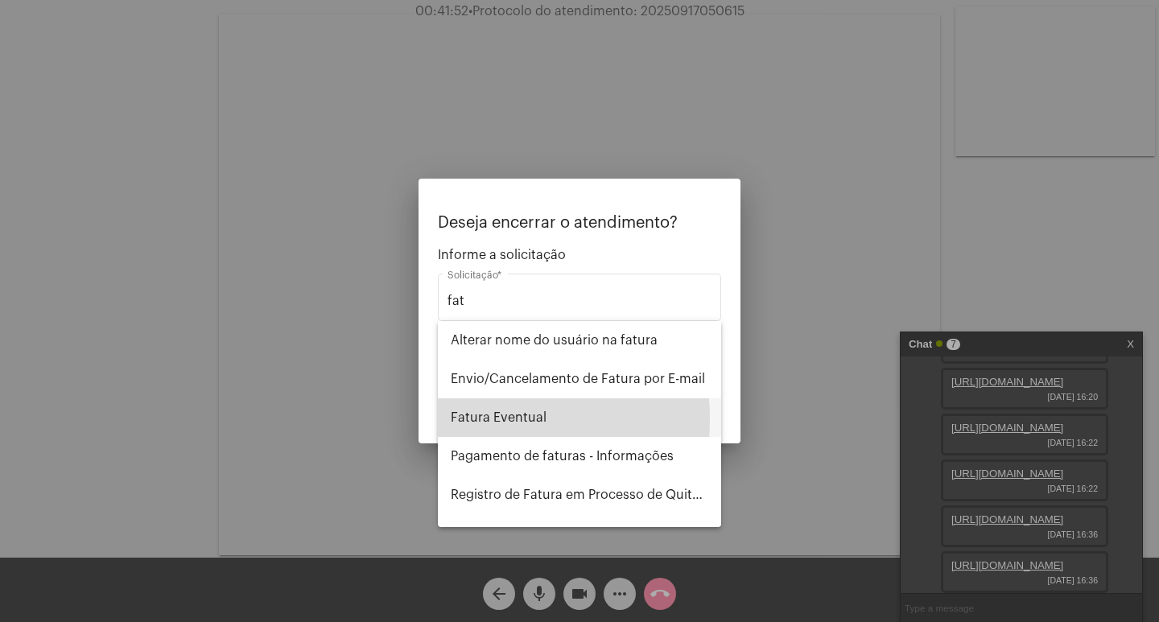
click at [472, 419] on span "Fatura Eventual" at bounding box center [580, 417] width 258 height 39
type input "Fatura Eventual"
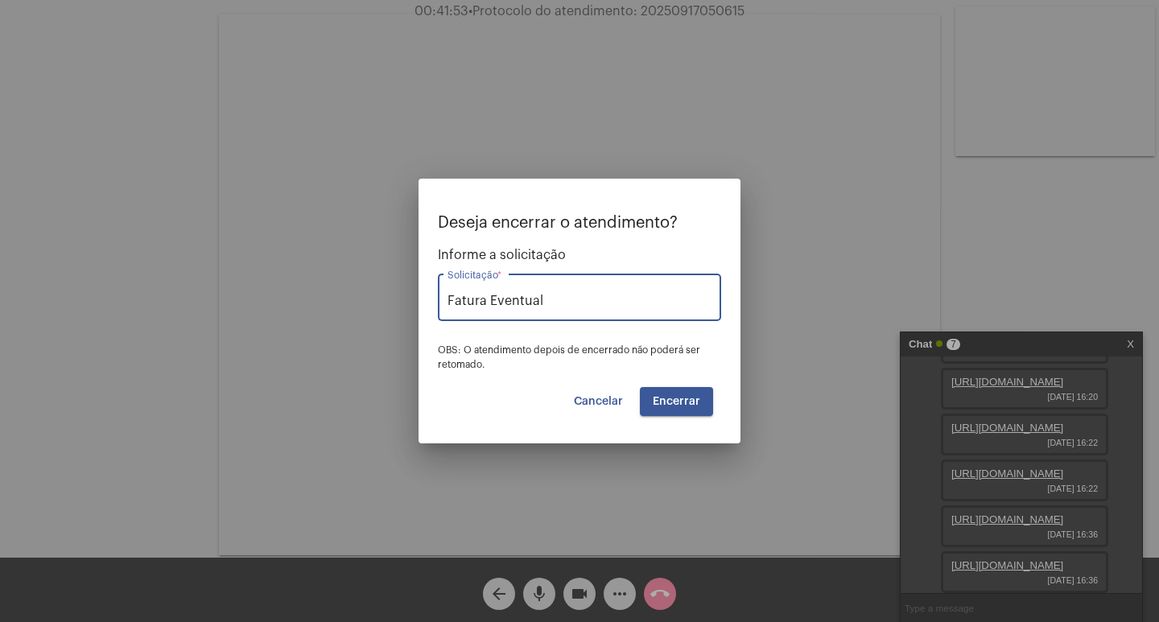
click at [691, 409] on button "Encerrar" at bounding box center [676, 401] width 73 height 29
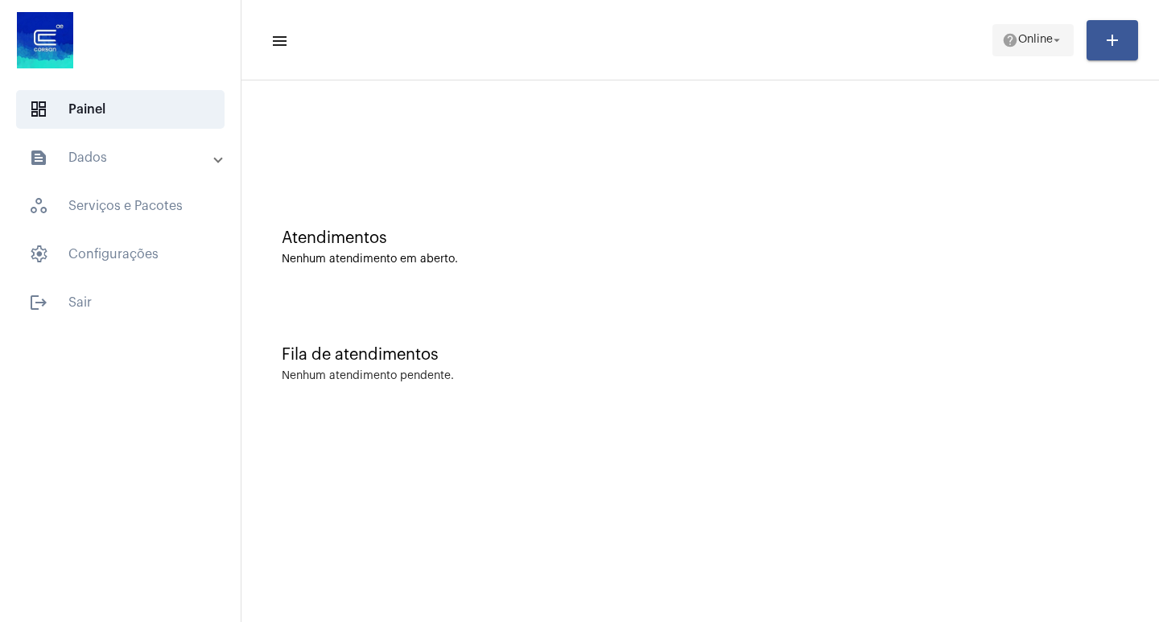
click at [1041, 43] on span "Online" at bounding box center [1035, 40] width 35 height 11
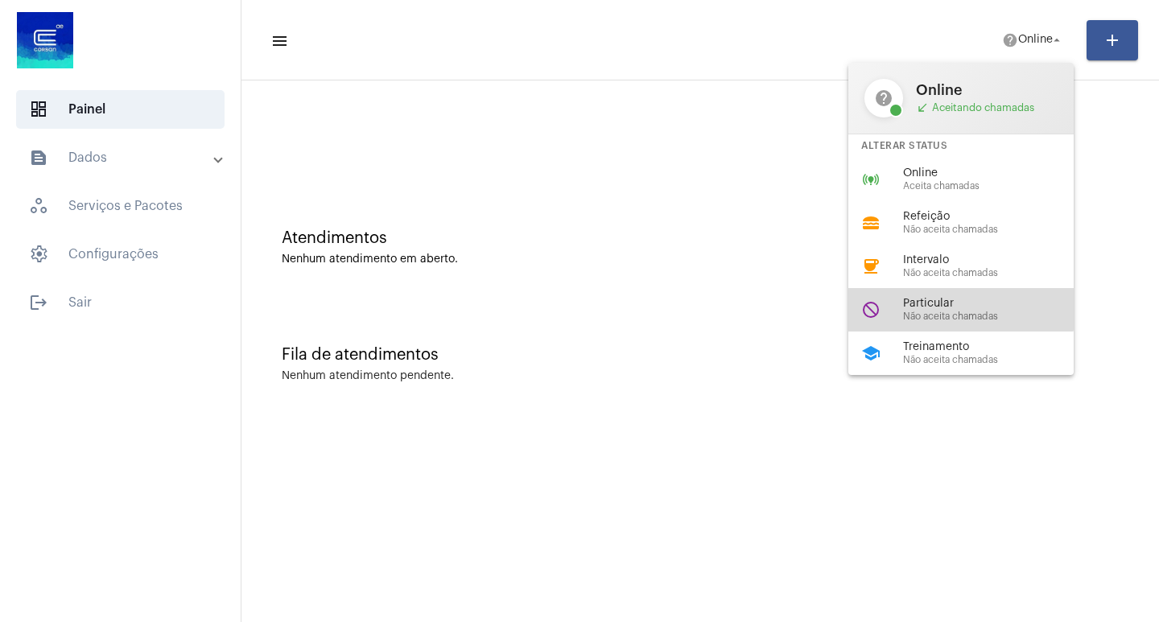
click at [936, 300] on span "Particular" at bounding box center [994, 304] width 183 height 12
